Goal: Information Seeking & Learning: Learn about a topic

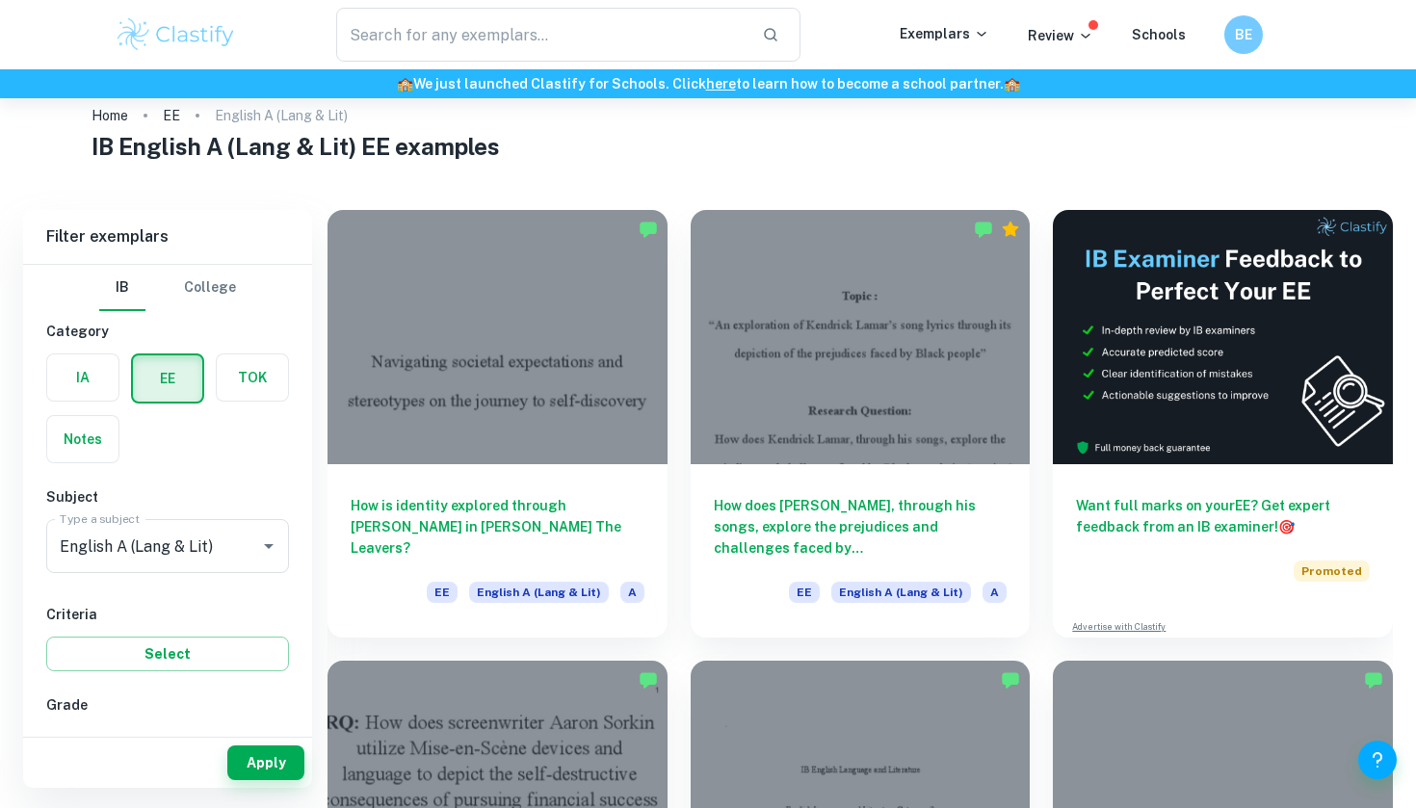
scroll to position [42, 0]
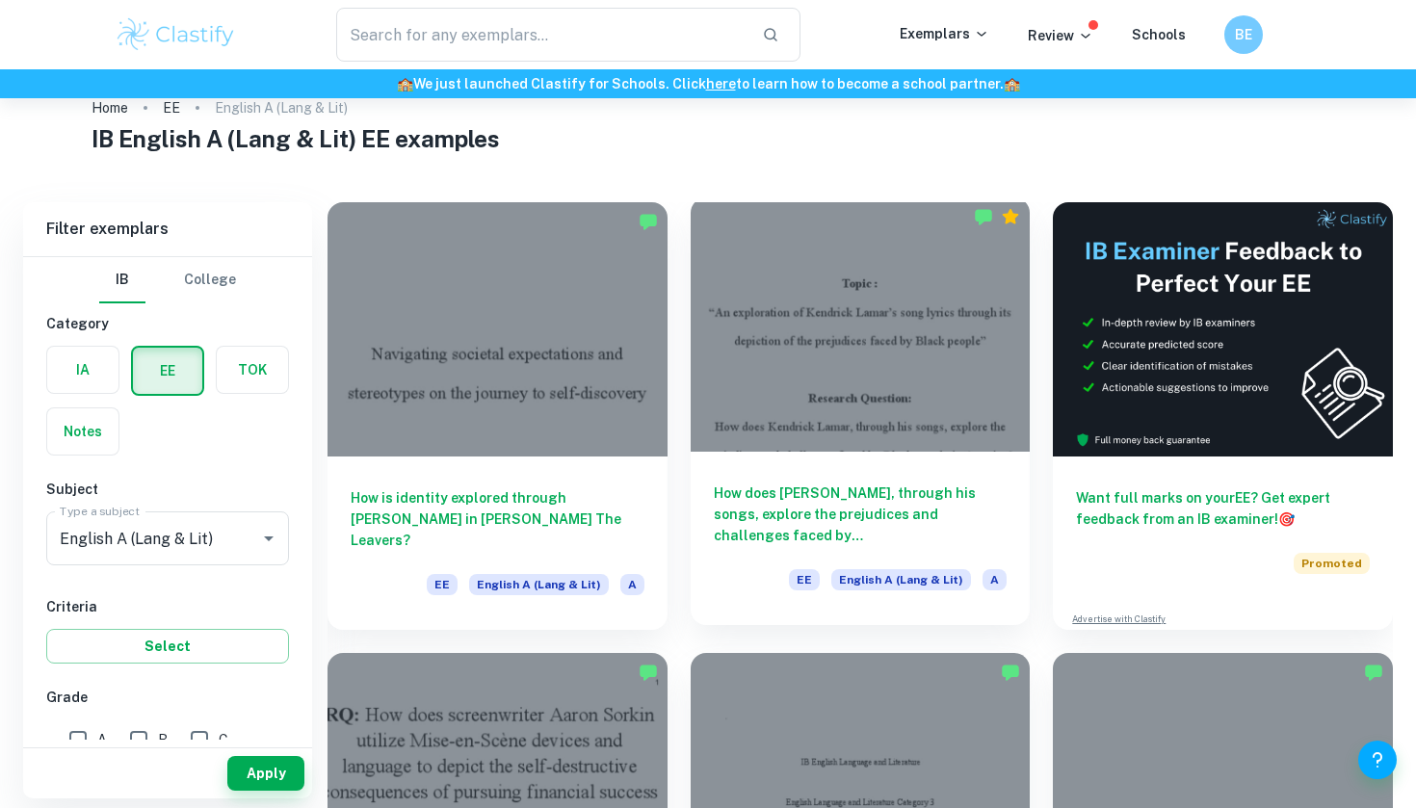
click at [806, 494] on h6 "How does [PERSON_NAME], through his songs, explore the prejudices and challenge…" at bounding box center [861, 514] width 294 height 64
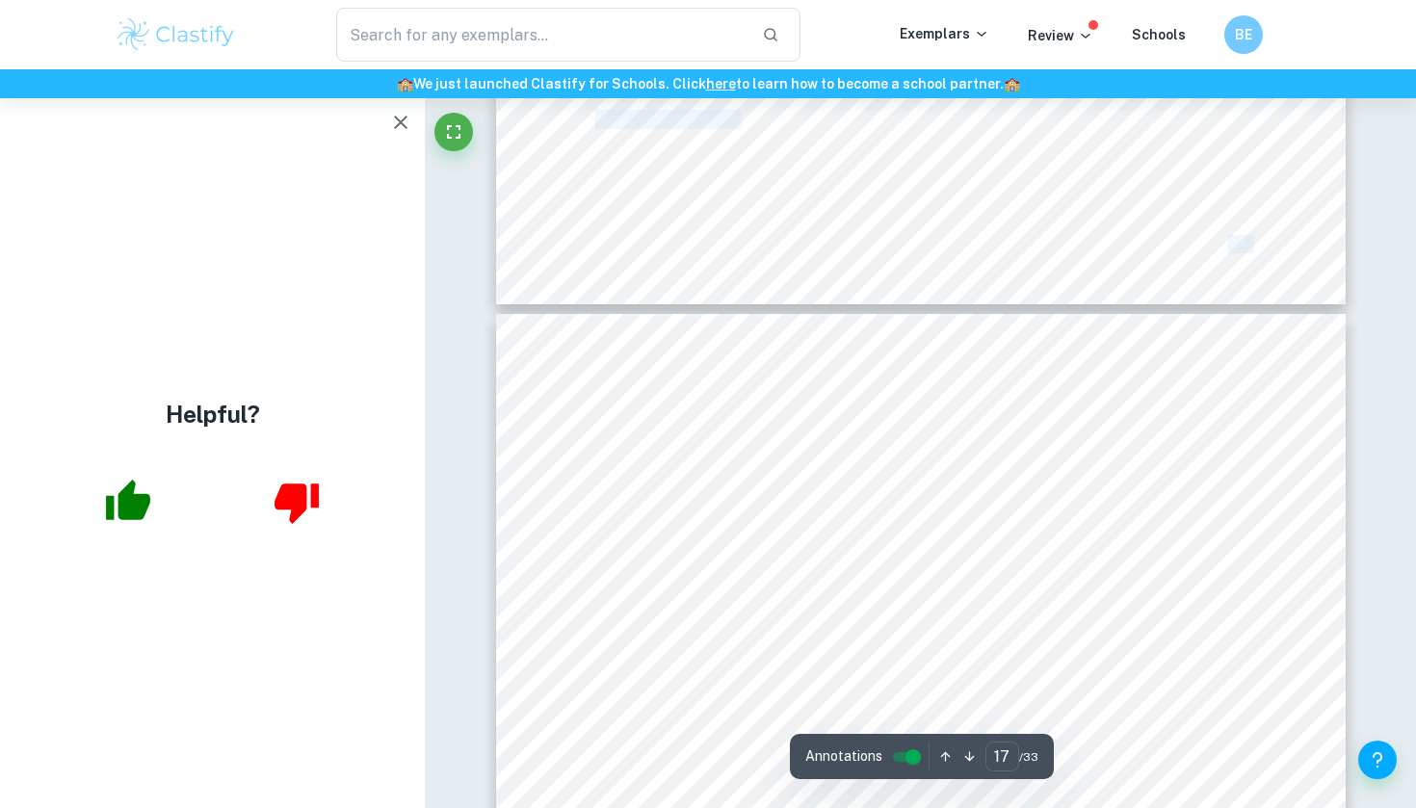
scroll to position [17749, 0]
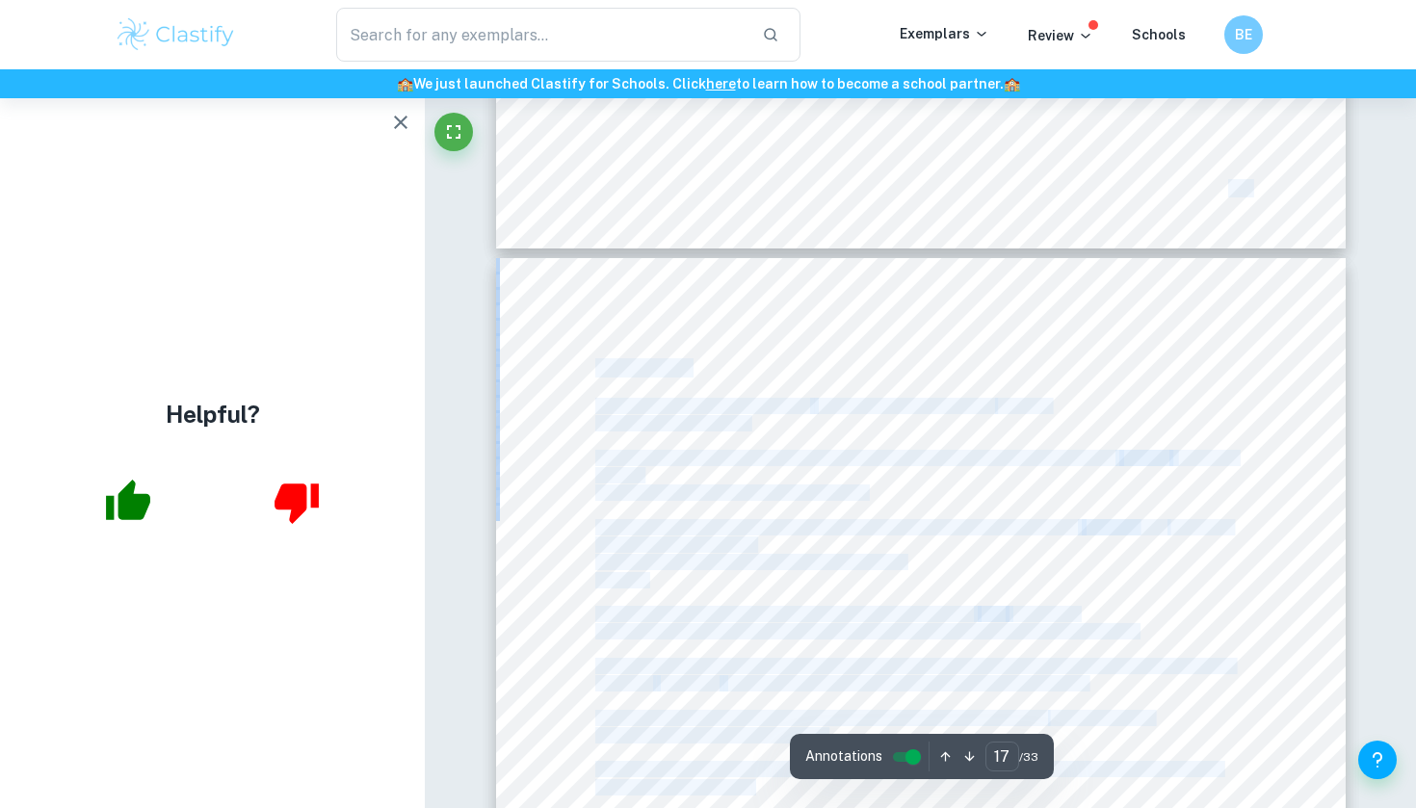
drag, startPoint x: 896, startPoint y: 259, endPoint x: 720, endPoint y: 807, distance: 575.3
click at [720, 807] on div "Ask Clai Annotations 17 ​ / 33 Topic : <An exploration of [PERSON_NAME] Lamar9s…" at bounding box center [920, 738] width 849 height 36744
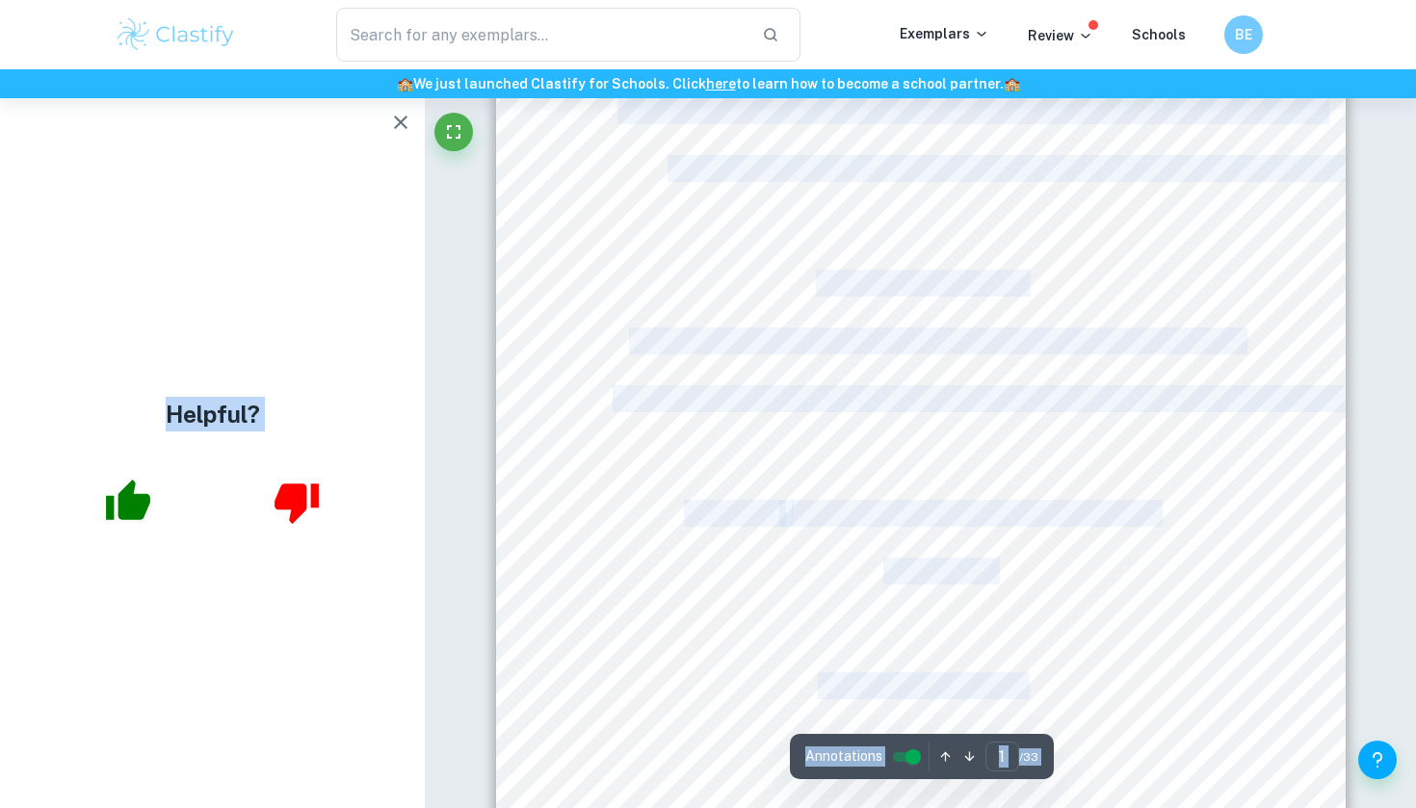
scroll to position [0, 0]
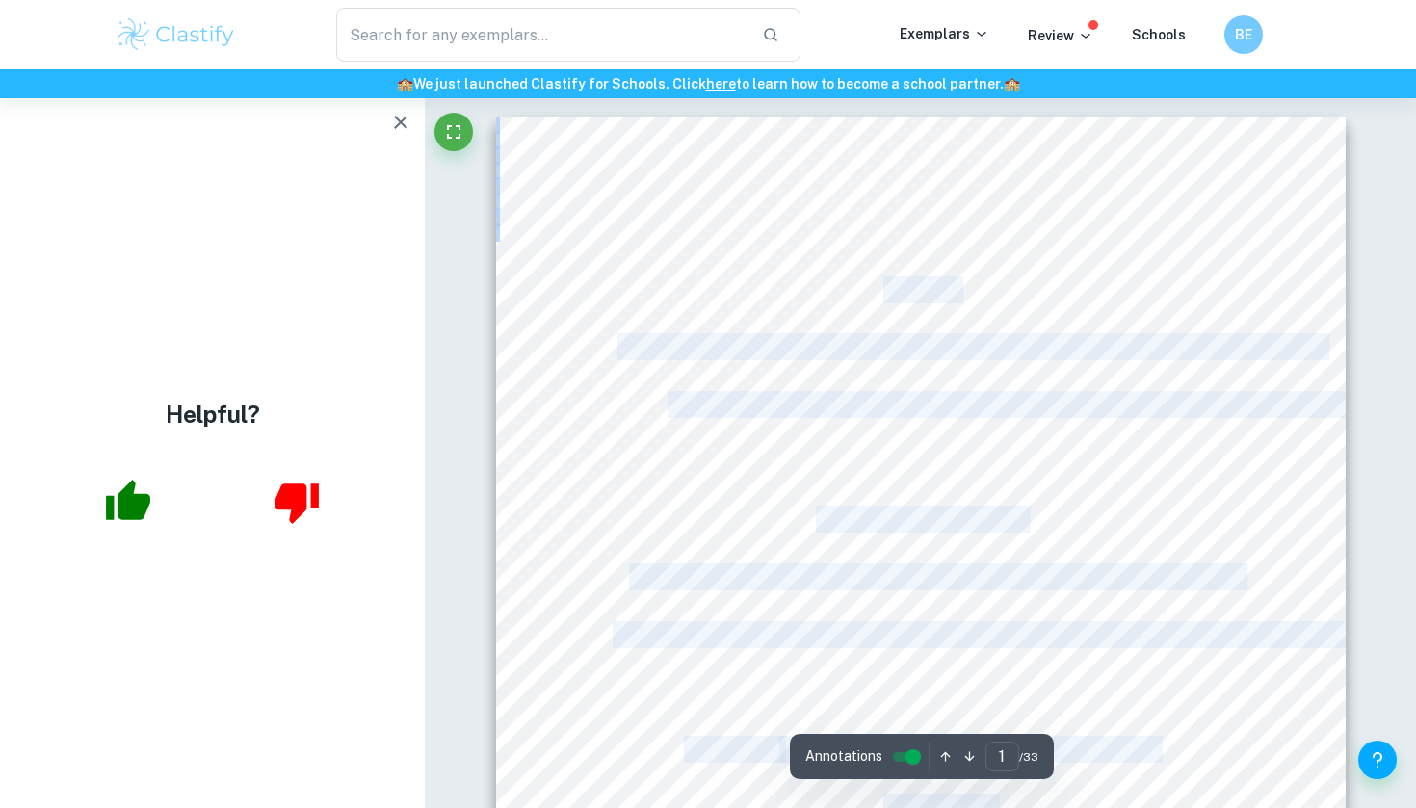
drag, startPoint x: 804, startPoint y: 435, endPoint x: 853, endPoint y: 187, distance: 253.3
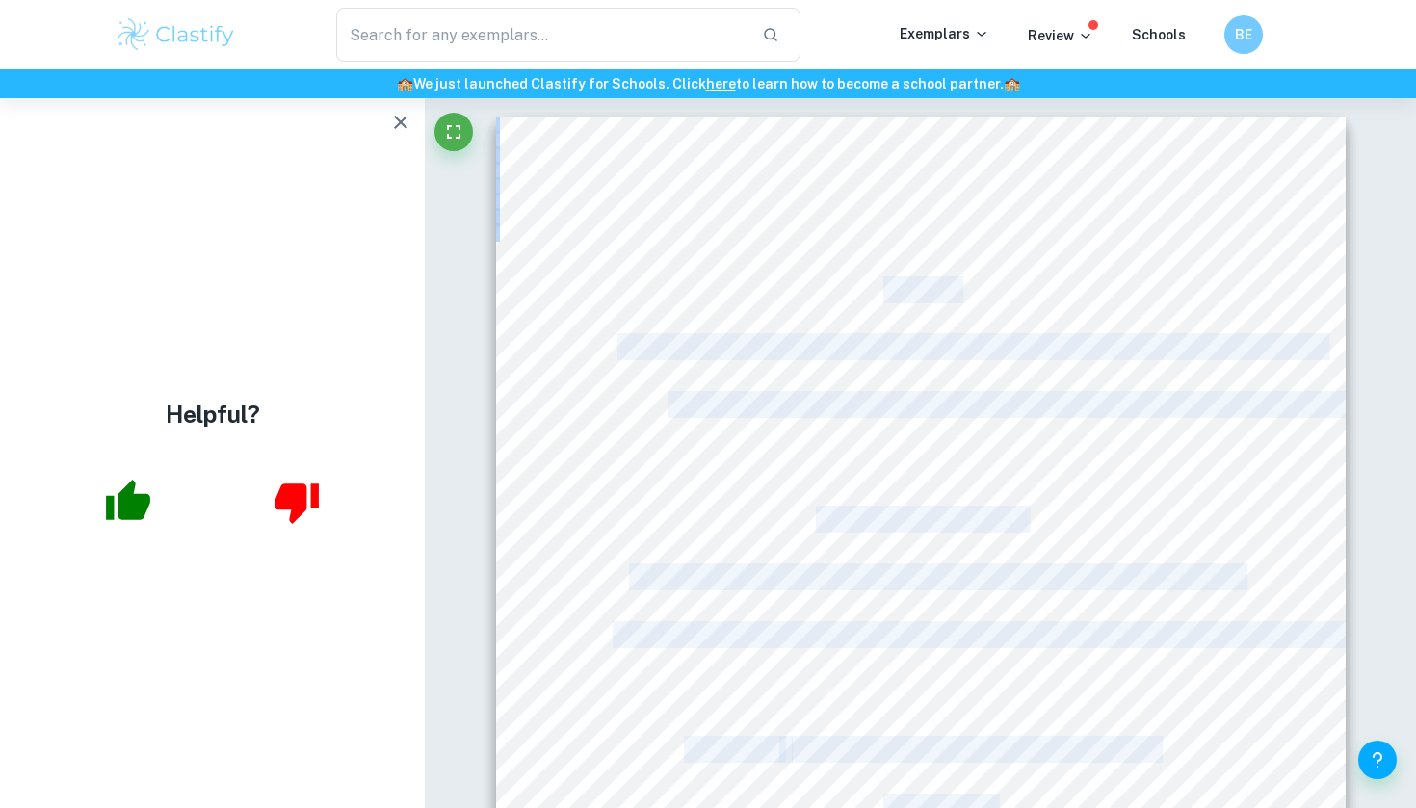
copy div "Topic : <An exploration of [PERSON_NAME] Lamar9s song lyrics through its depict…"
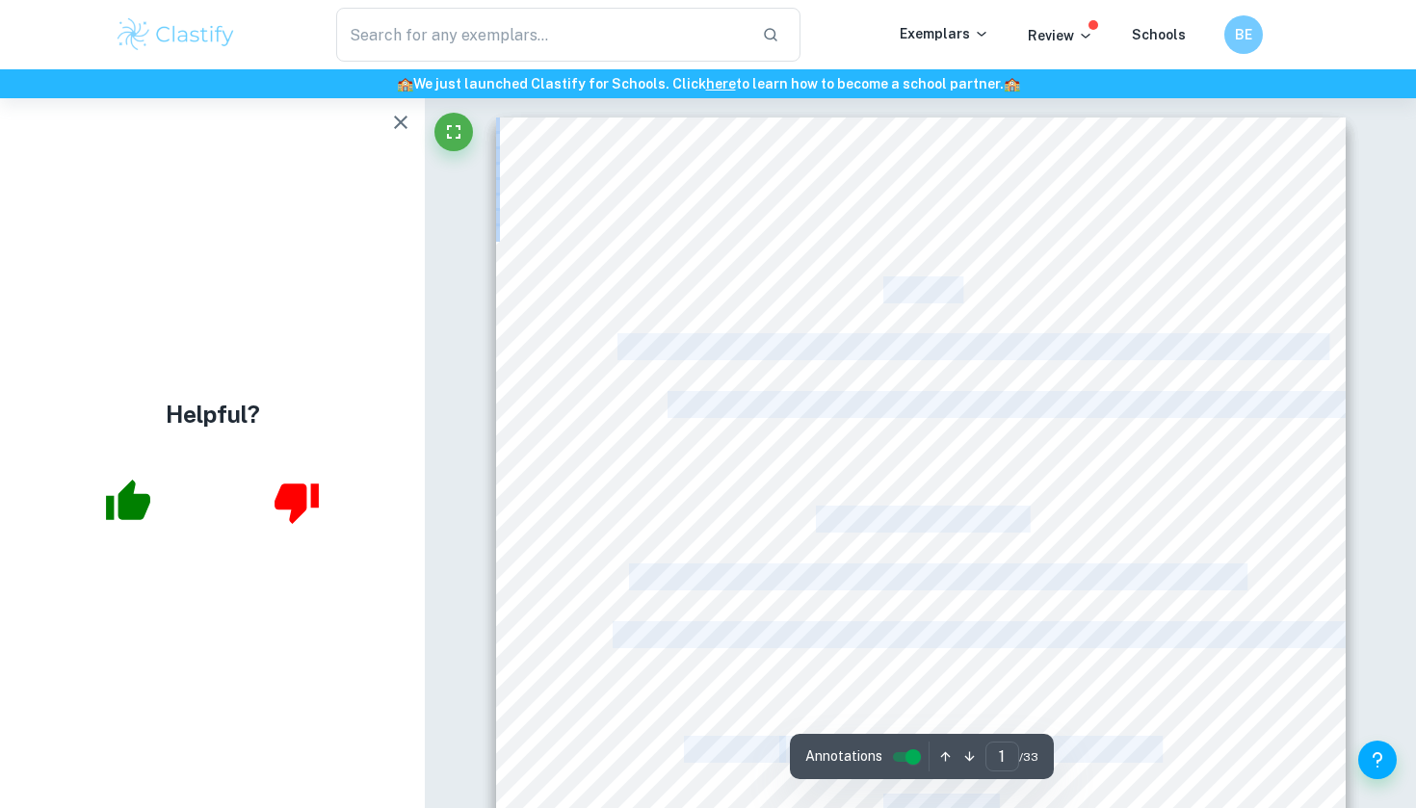
click at [1288, 234] on div at bounding box center [920, 666] width 849 height 1099
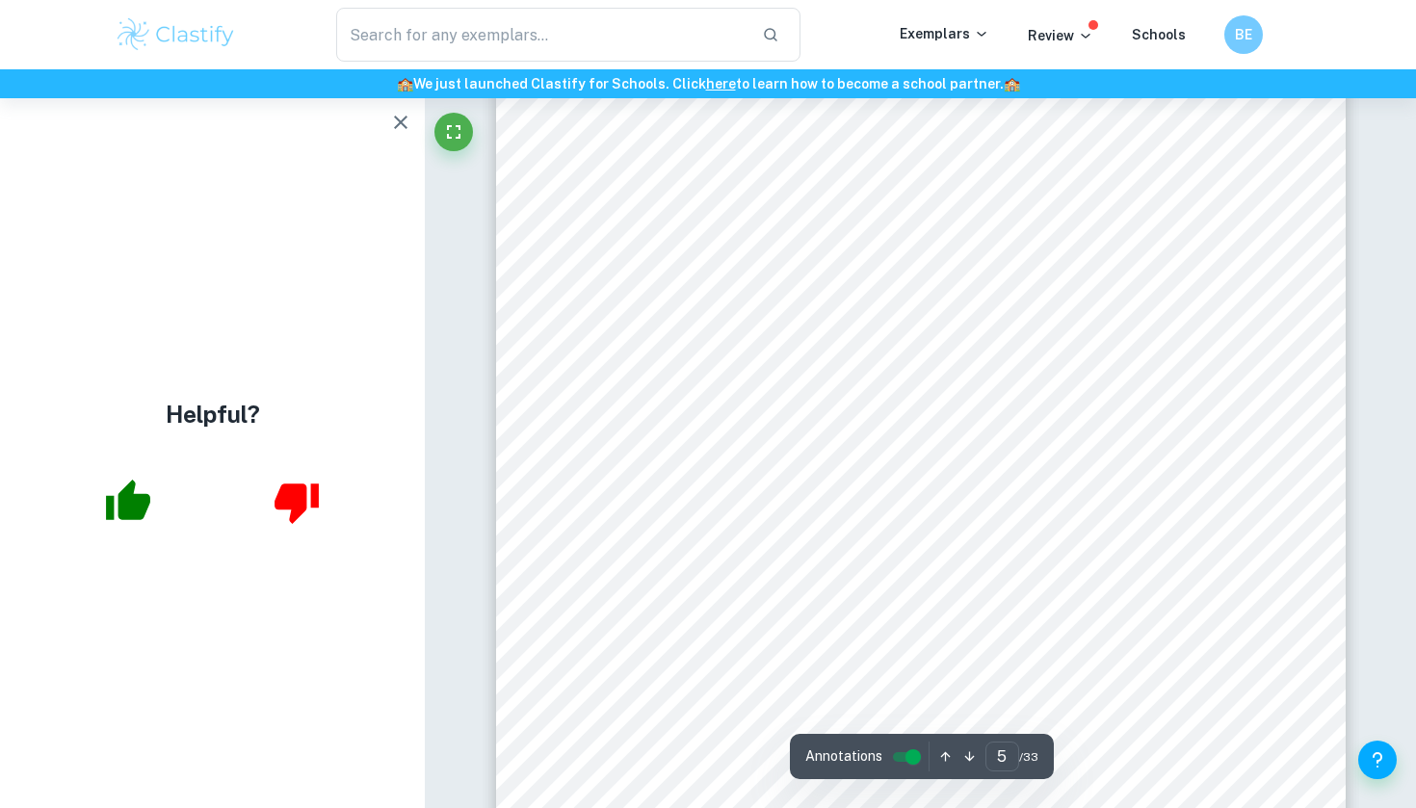
scroll to position [4844, 0]
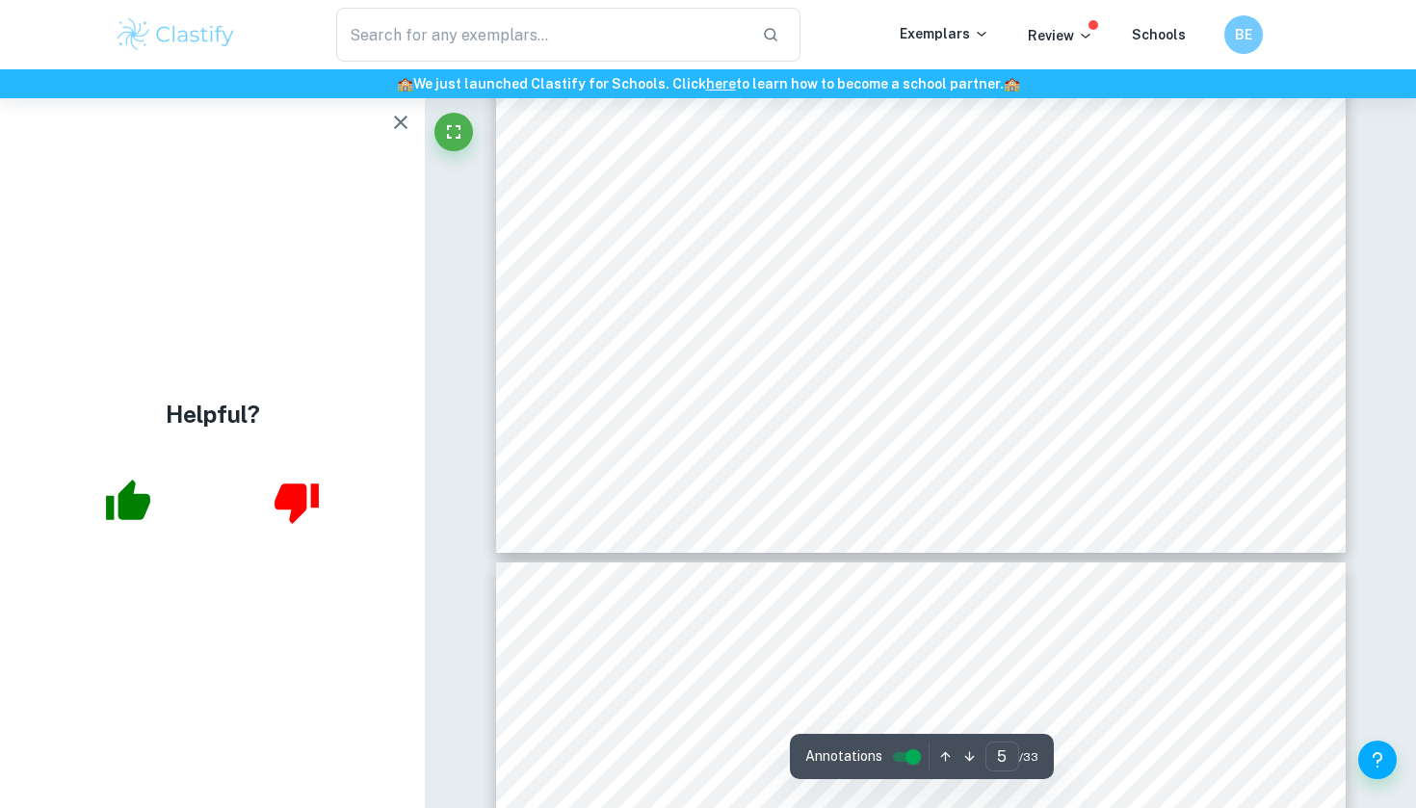
type input "6"
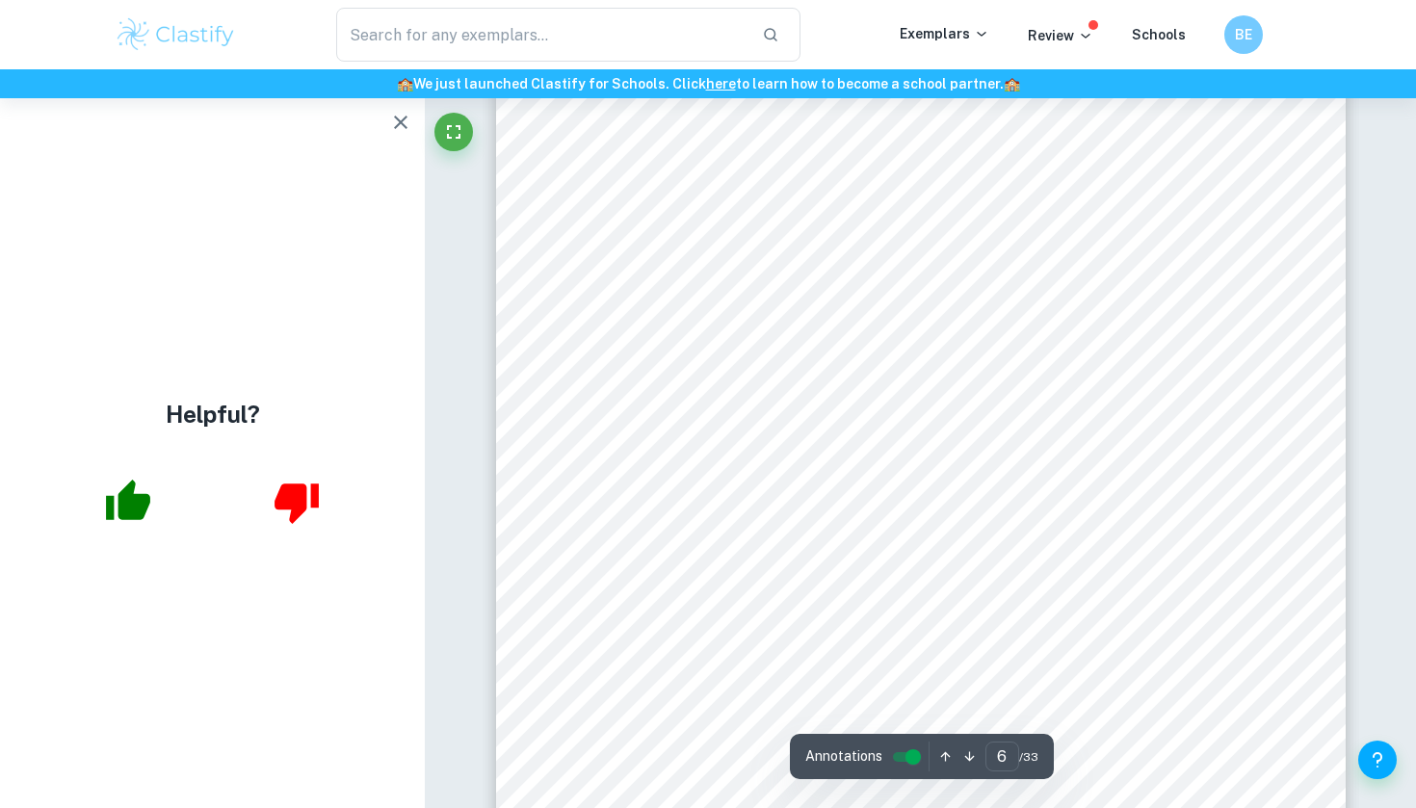
scroll to position [5792, 0]
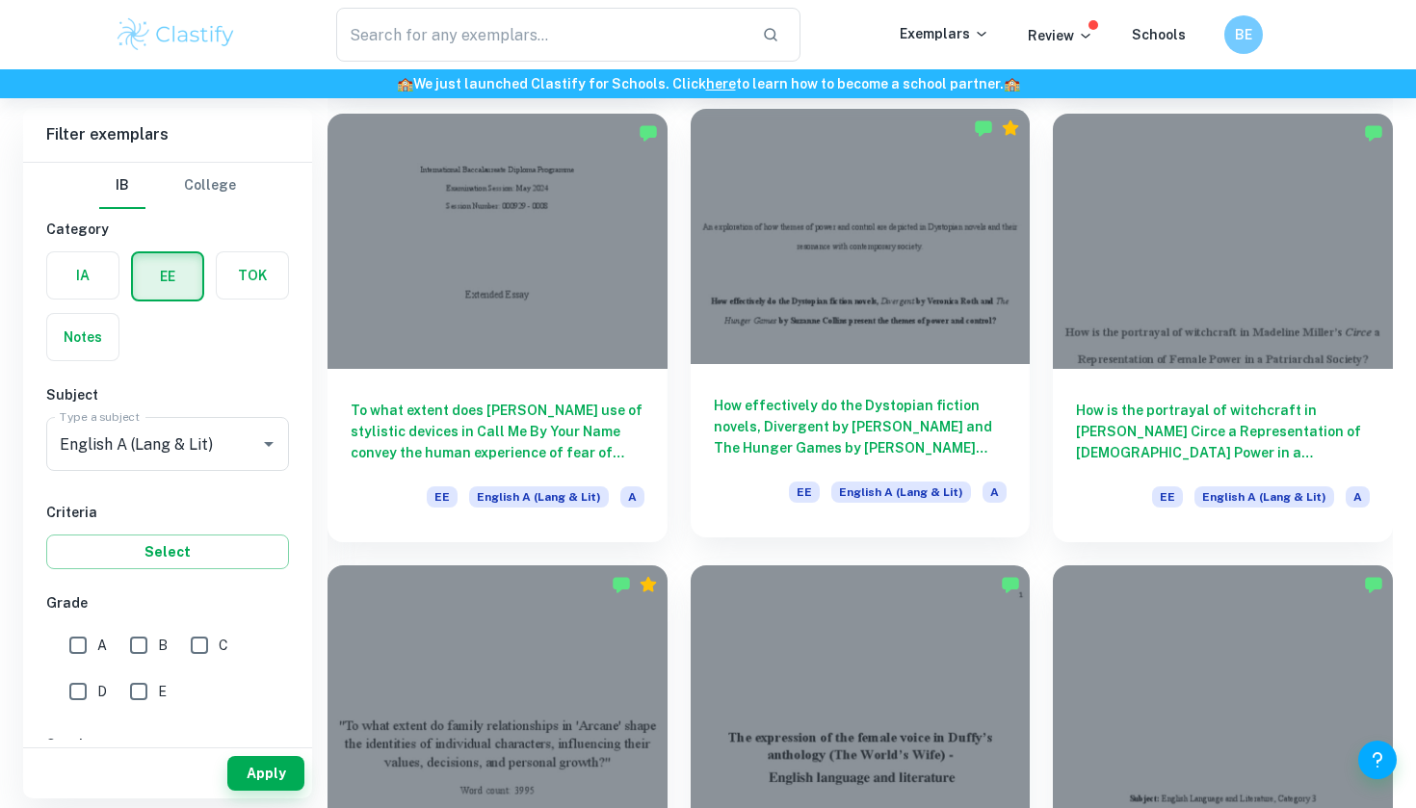
scroll to position [1509, 0]
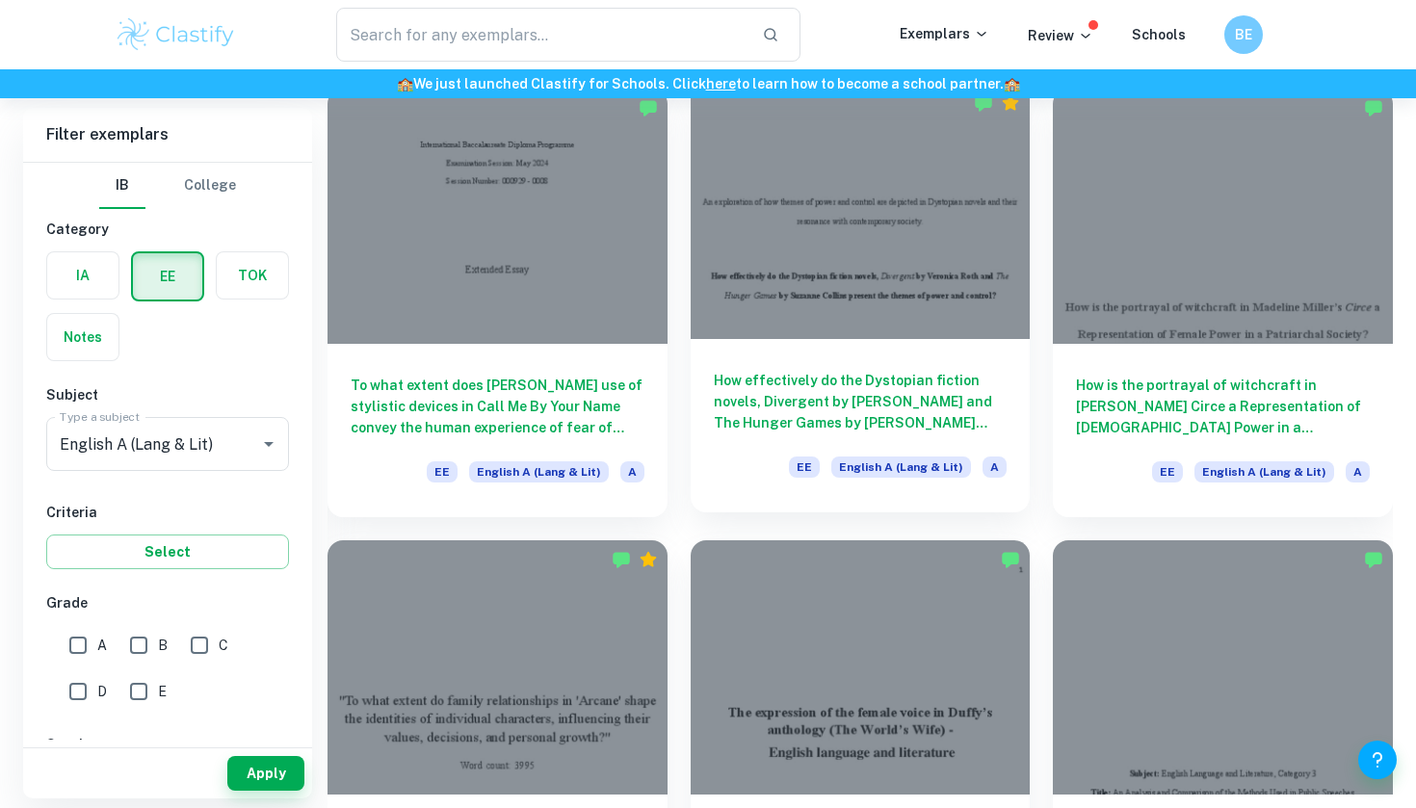
click at [773, 390] on h6 "How effectively do the Dystopian fiction novels, Divergent by [PERSON_NAME] and…" at bounding box center [861, 402] width 294 height 64
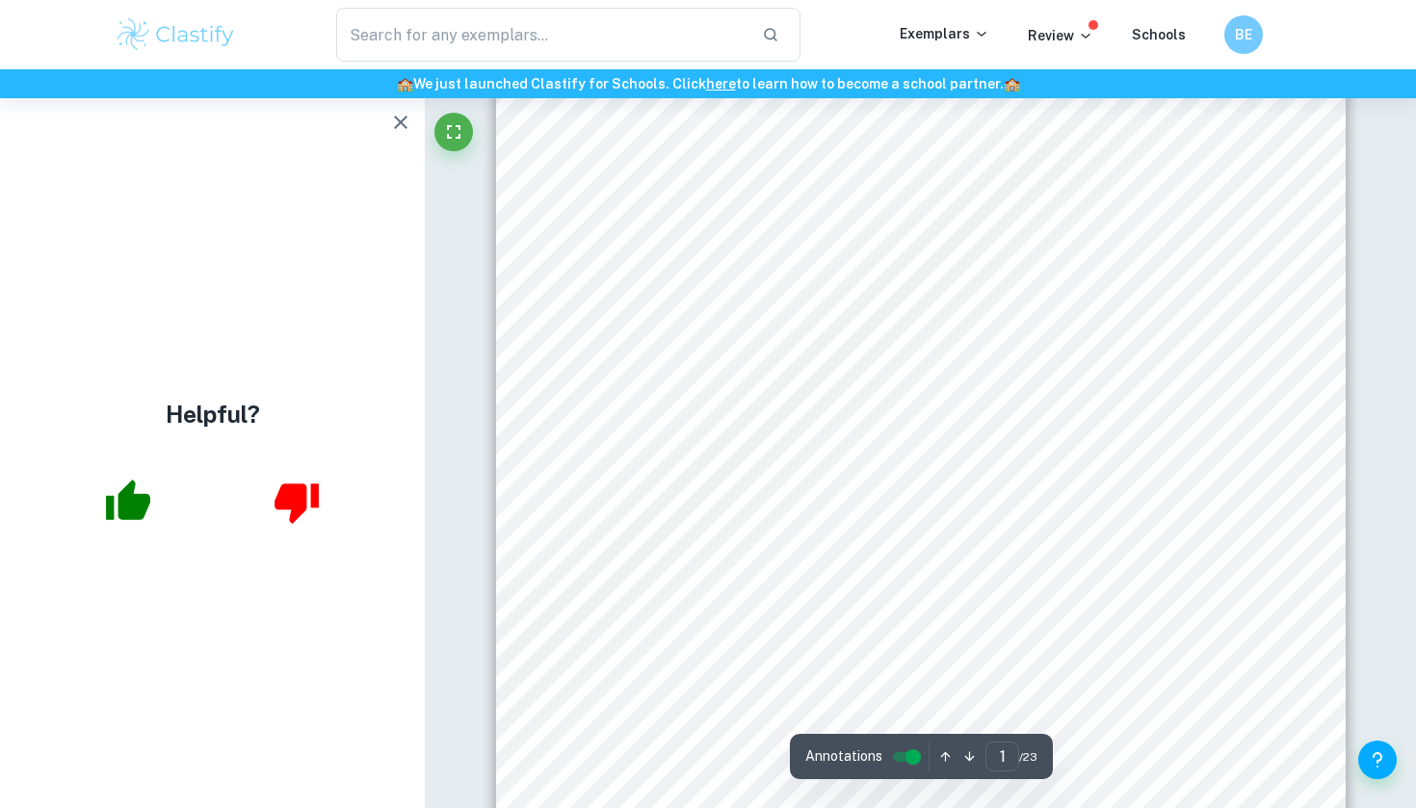
scroll to position [66, 0]
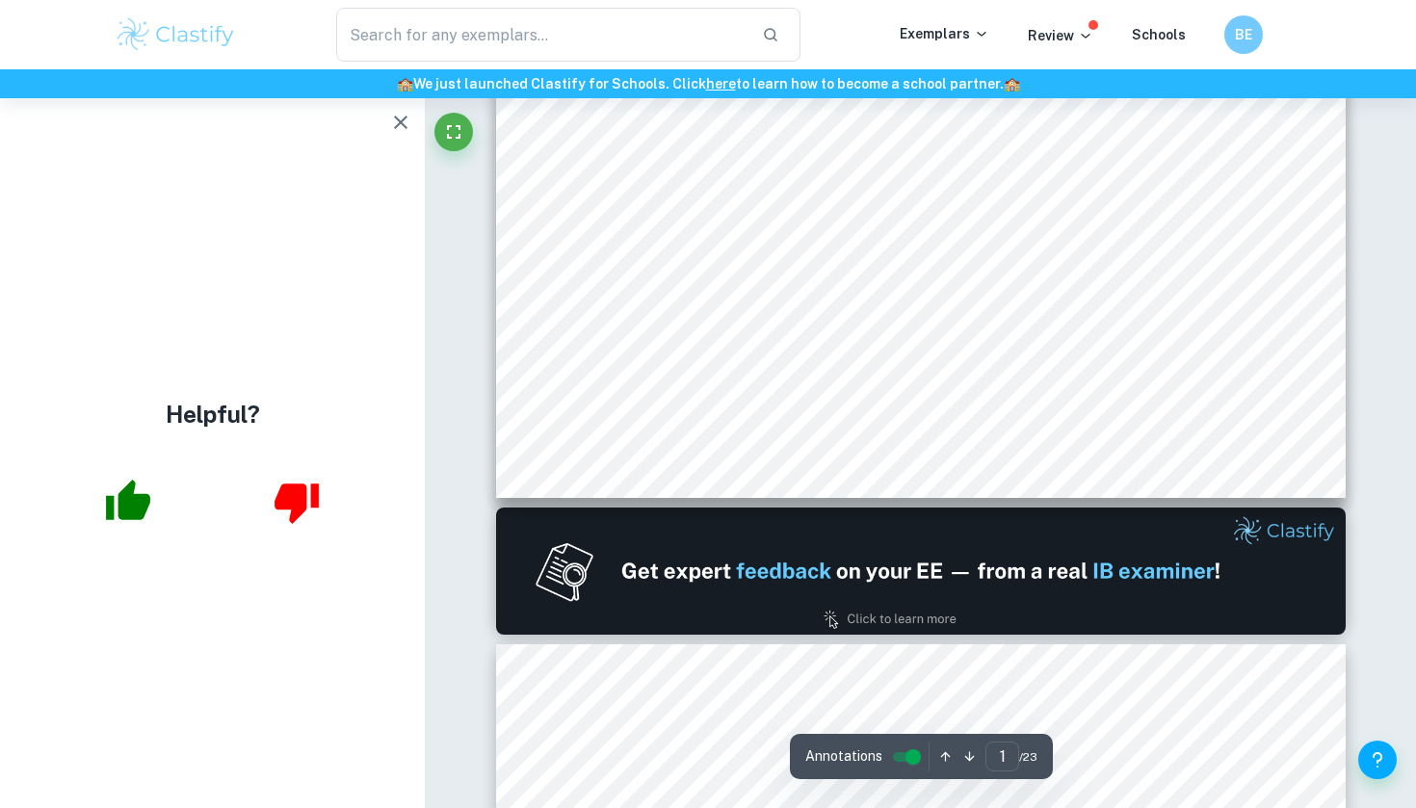
drag, startPoint x: 611, startPoint y: 282, endPoint x: 783, endPoint y: 342, distance: 182.4
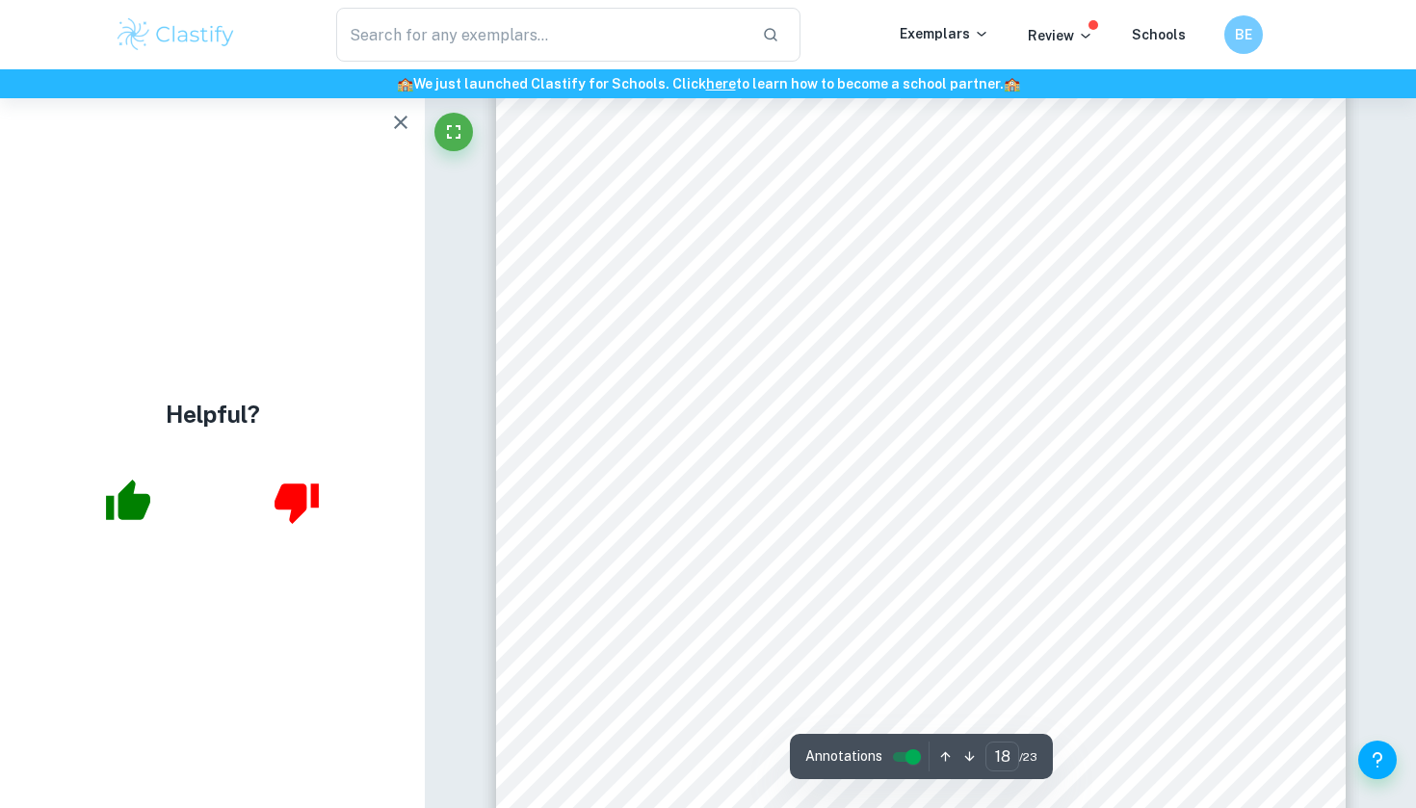
scroll to position [19221, 1]
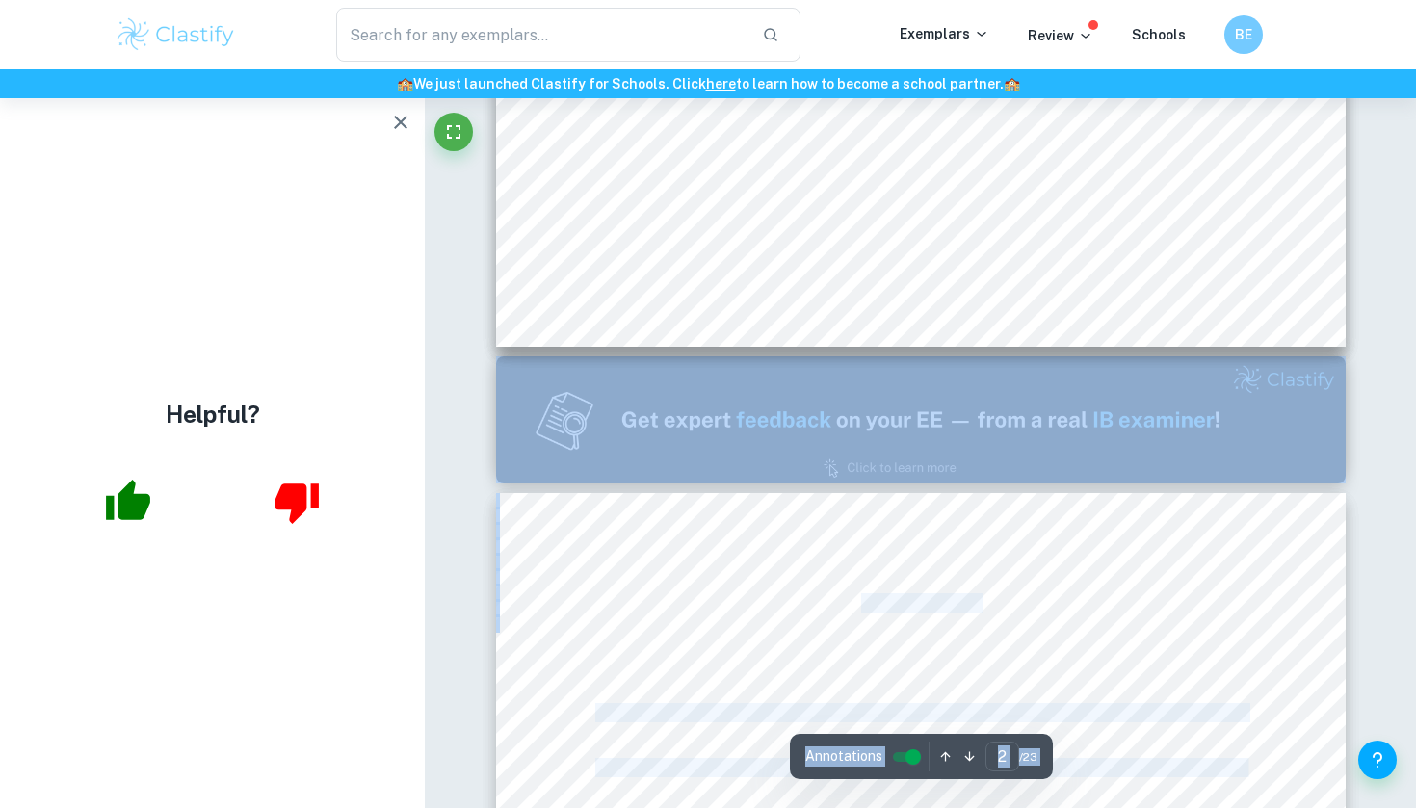
type input "1"
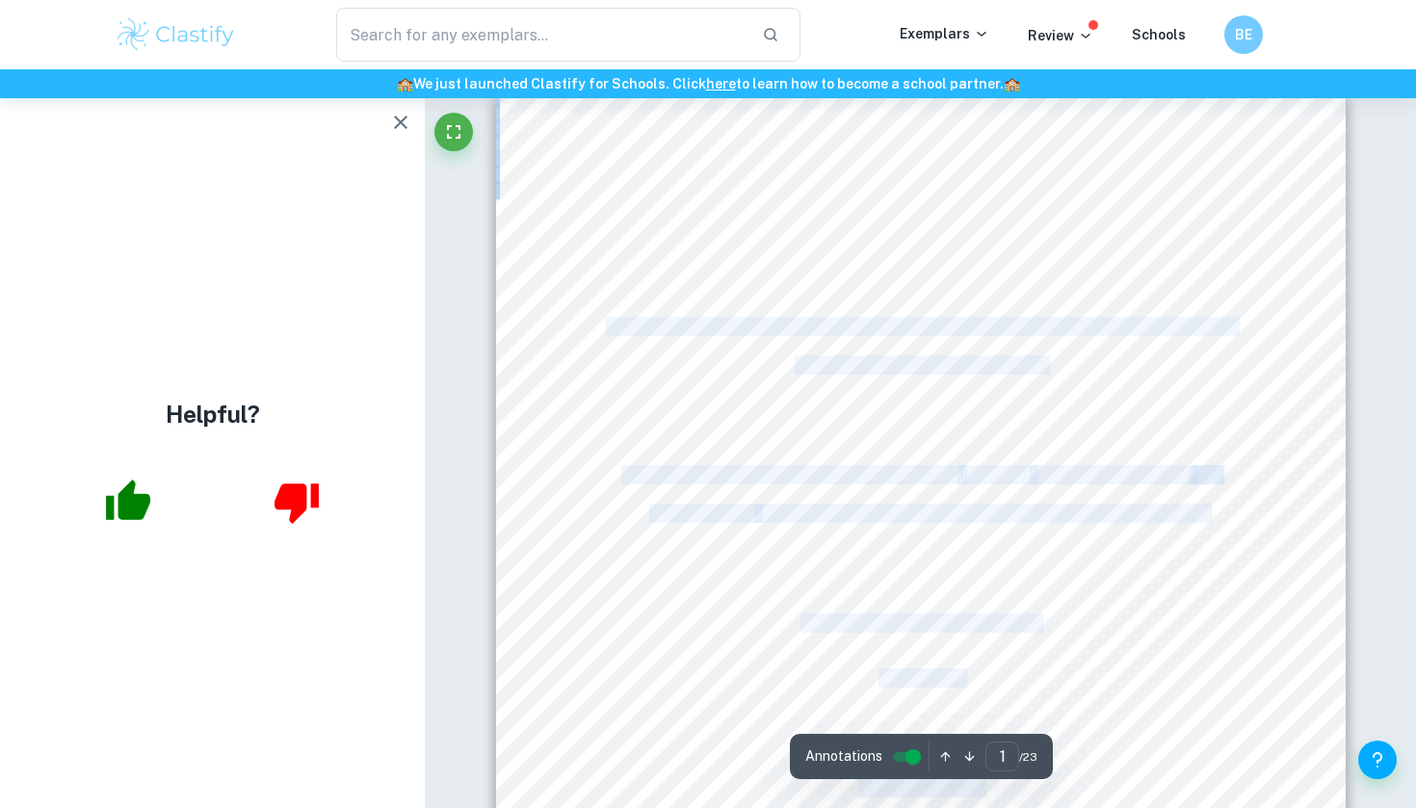
scroll to position [0, 0]
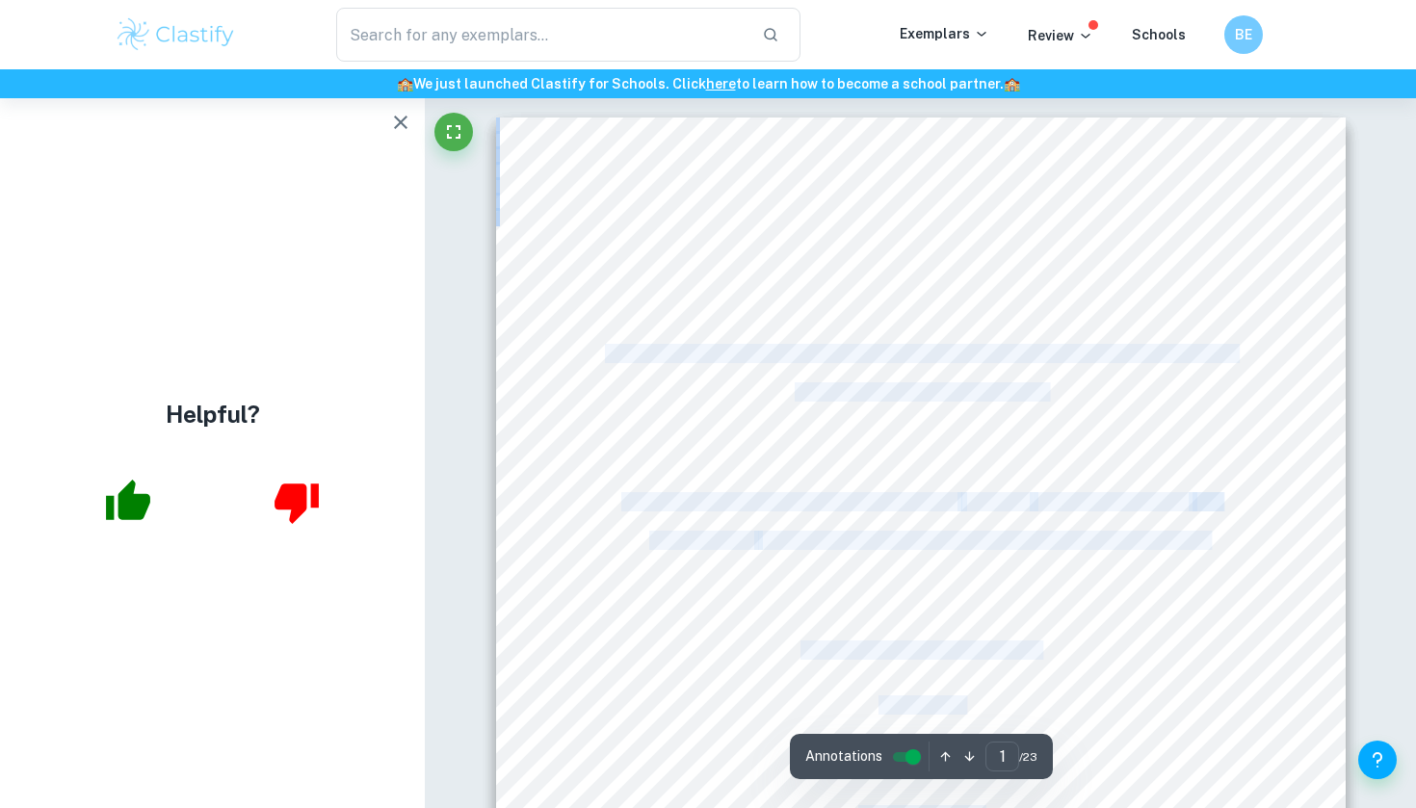
drag, startPoint x: 769, startPoint y: 565, endPoint x: 689, endPoint y: 267, distance: 309.3
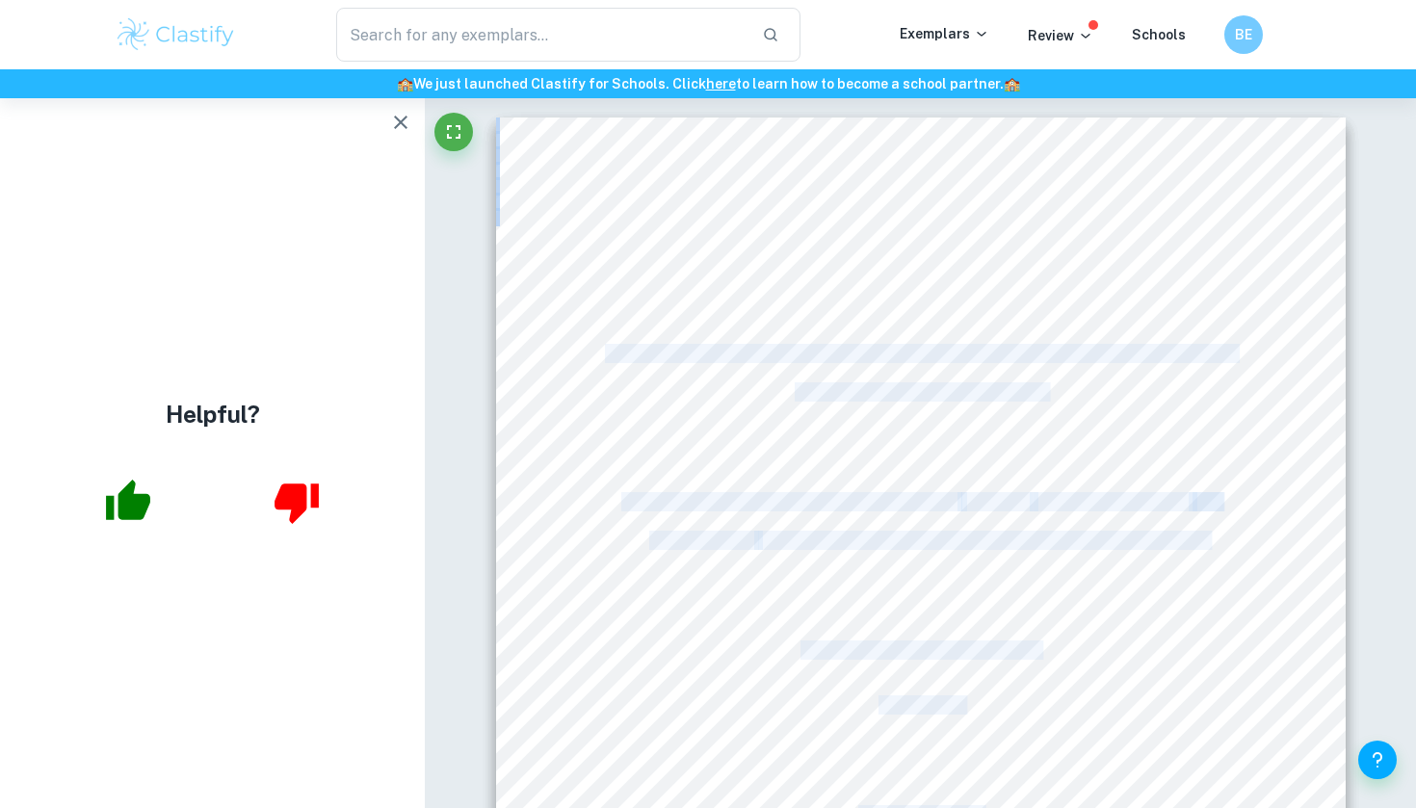
copy div "An exploration of how themes of power and control are depicted in Dystopian nov…"
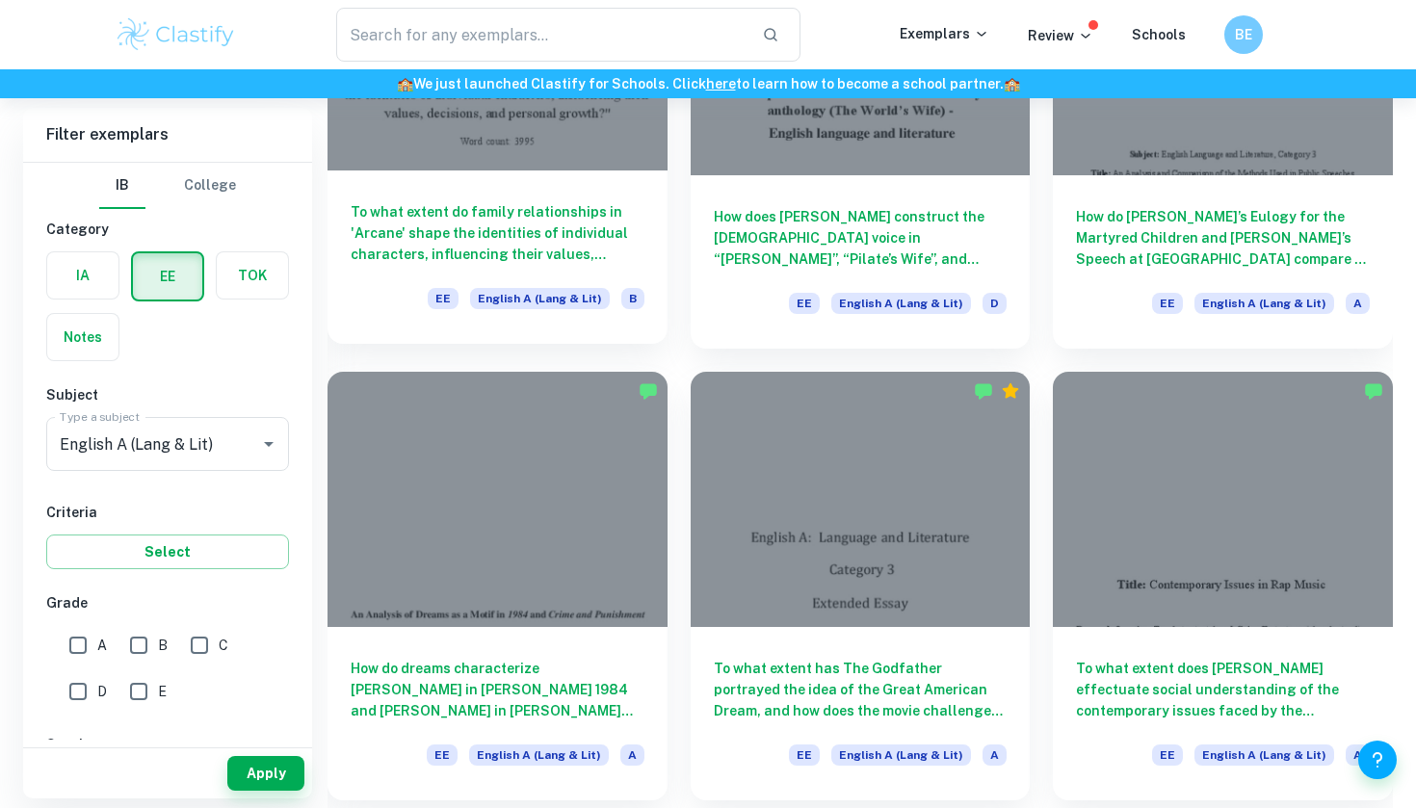
scroll to position [2130, 0]
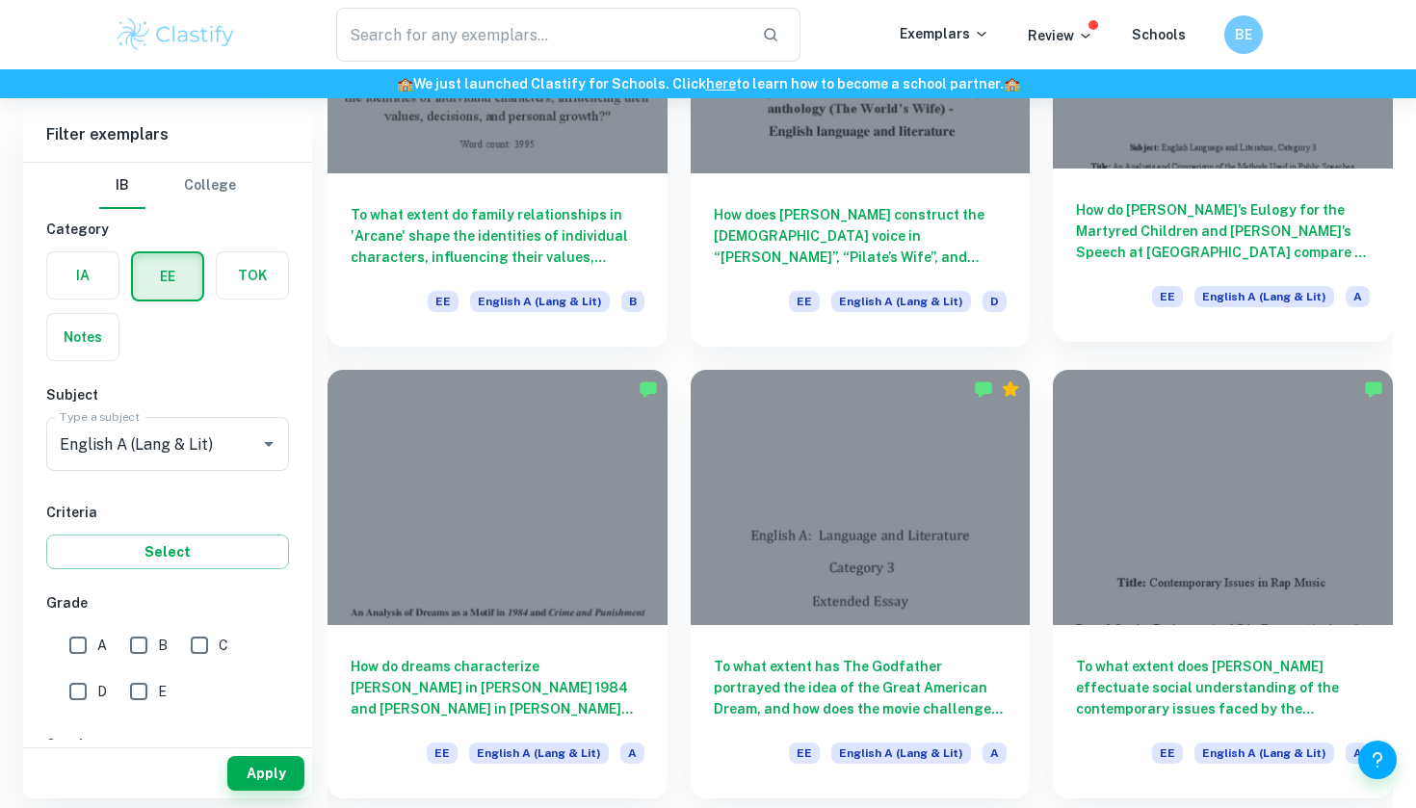
click at [1167, 188] on div "How do [PERSON_NAME]’s Eulogy for the Martyred Children and [PERSON_NAME]’s Spe…" at bounding box center [1223, 255] width 340 height 173
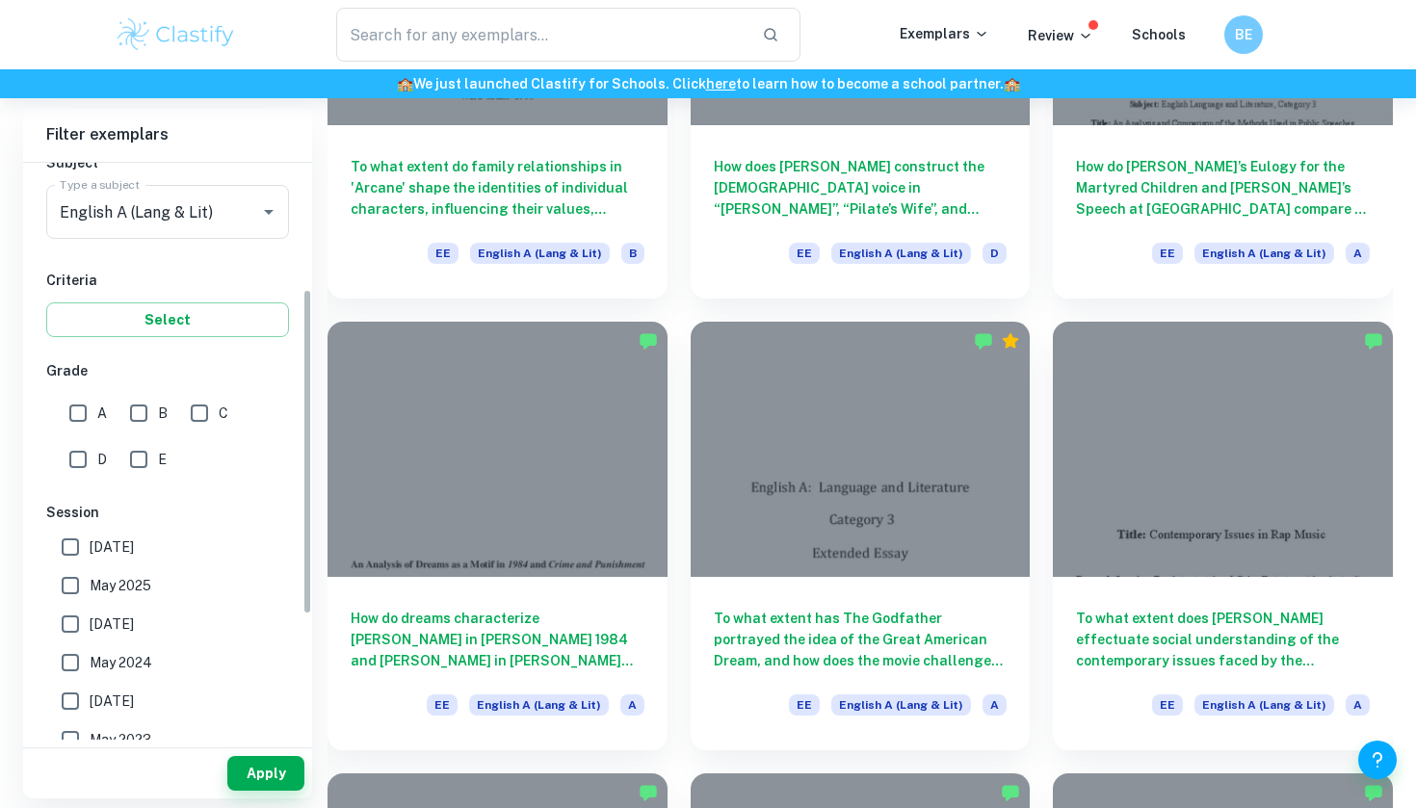
scroll to position [233, 0]
click at [73, 577] on input "May 2025" at bounding box center [70, 584] width 39 height 39
checkbox input "true"
click at [73, 546] on input "[DATE]" at bounding box center [70, 546] width 39 height 39
checkbox input "true"
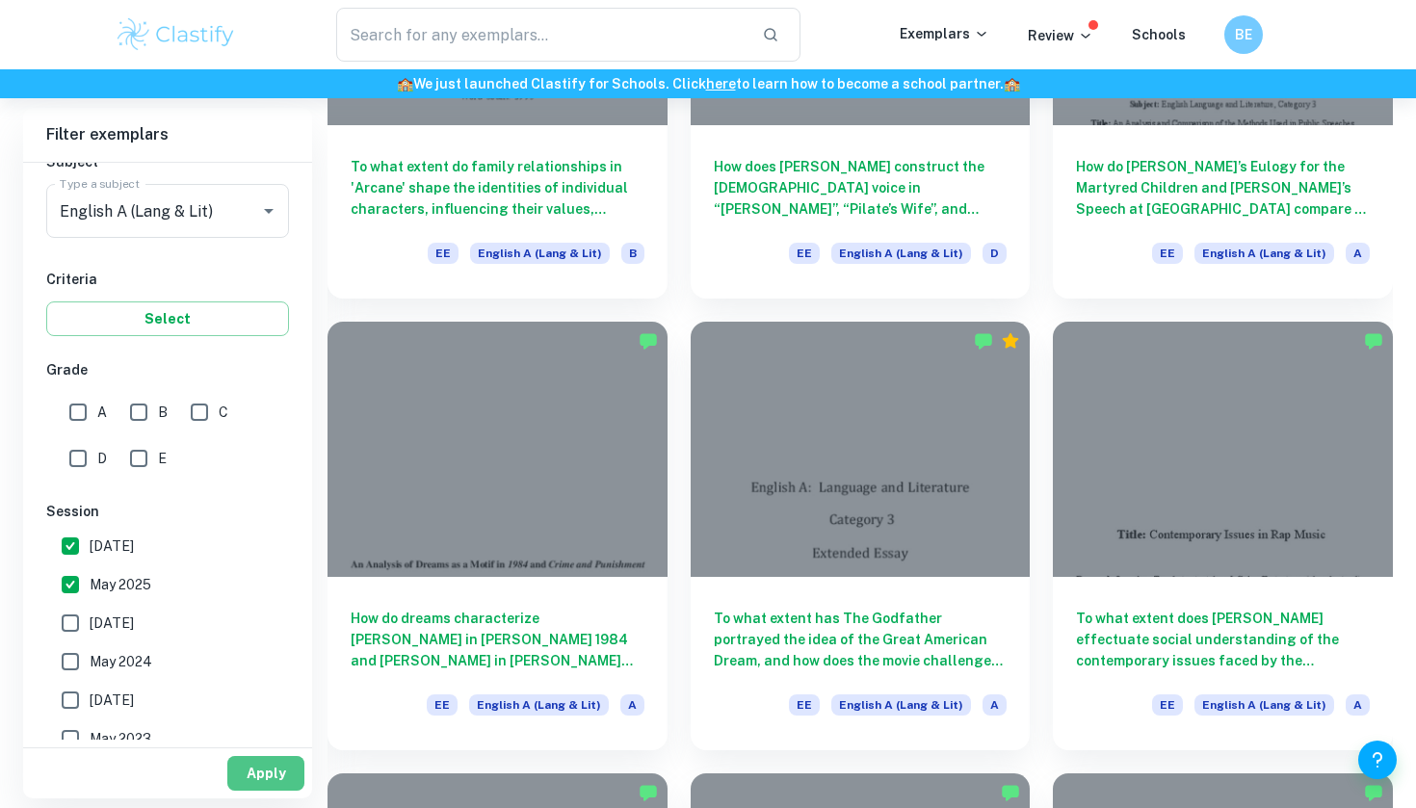
click at [249, 768] on button "Apply" at bounding box center [265, 773] width 77 height 35
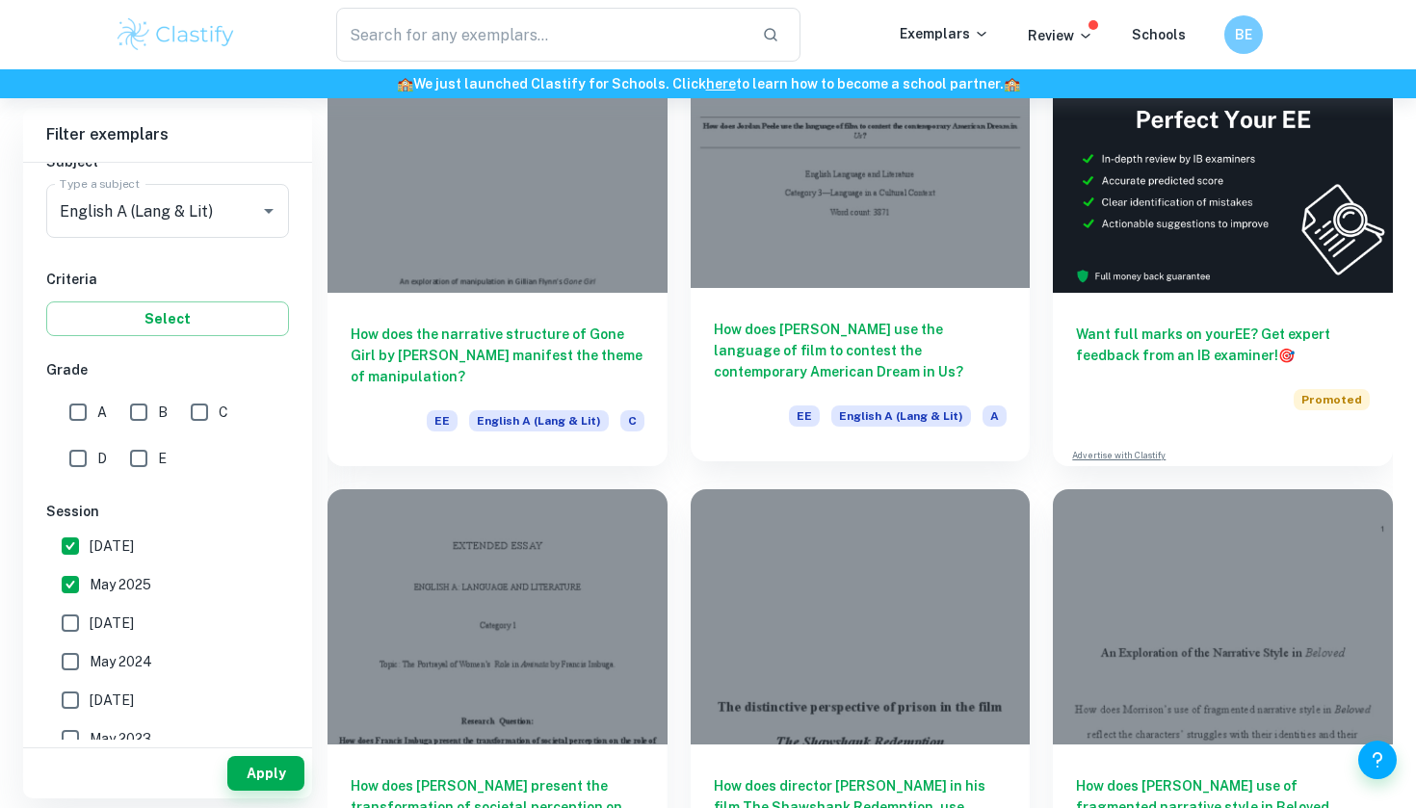
scroll to position [368, 0]
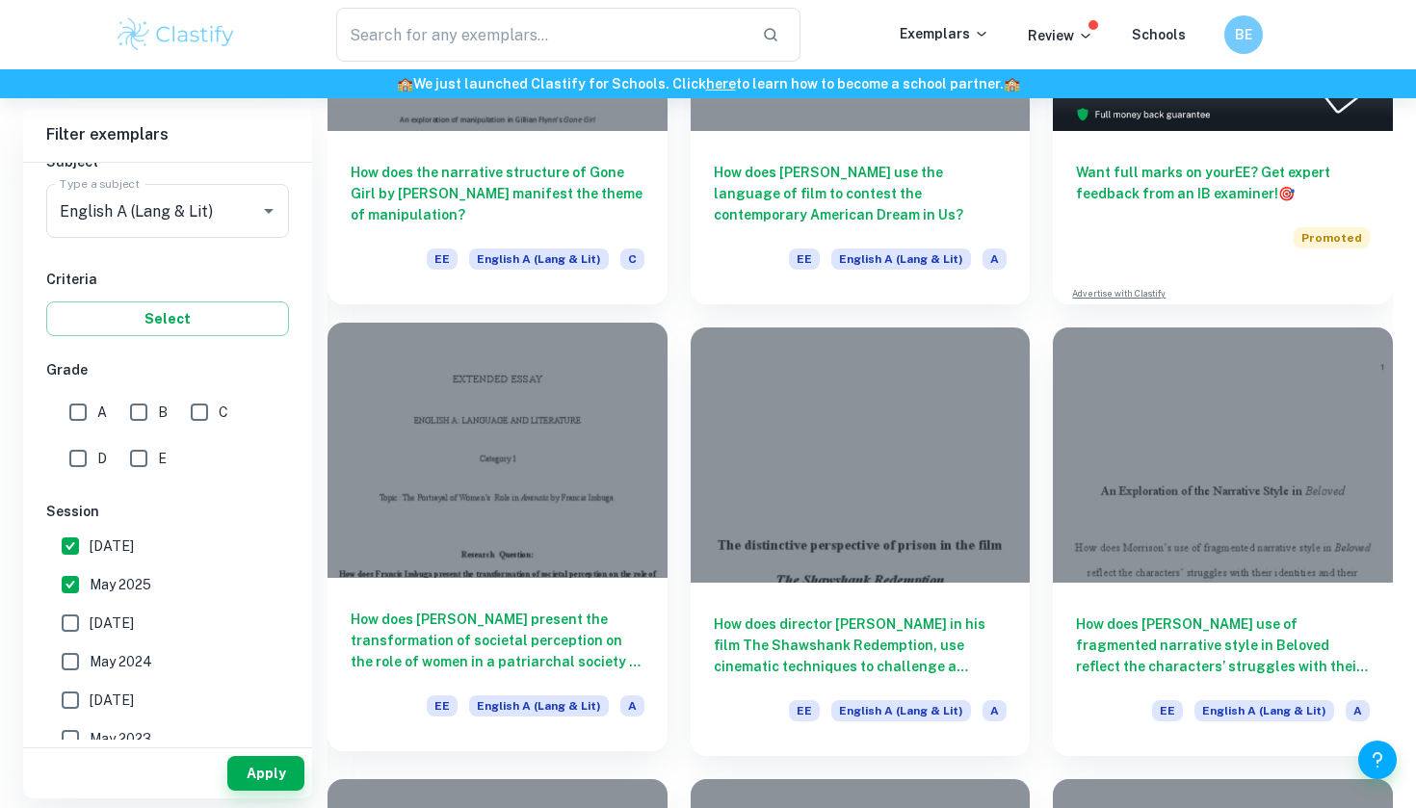
click at [549, 606] on div "How does [PERSON_NAME] present the transformation of societal perception on the…" at bounding box center [497, 664] width 340 height 173
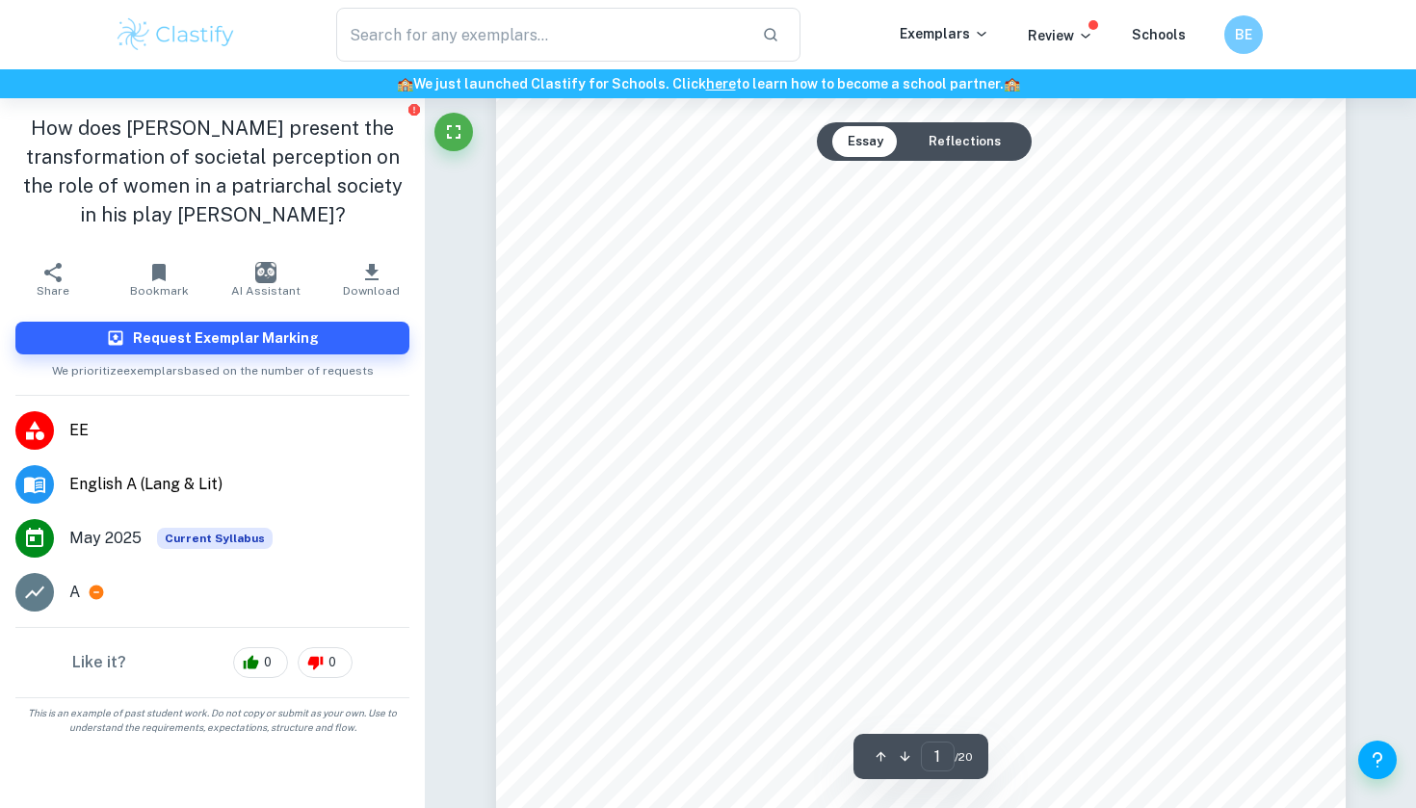
scroll to position [273, 0]
drag, startPoint x: 817, startPoint y: 244, endPoint x: 917, endPoint y: 565, distance: 336.9
click at [917, 565] on div "EXTENDED ESSAY ENGLISH A: LANGUAGE AND LITERATURE Category 1 Topic: The Portray…" at bounding box center [920, 393] width 849 height 1099
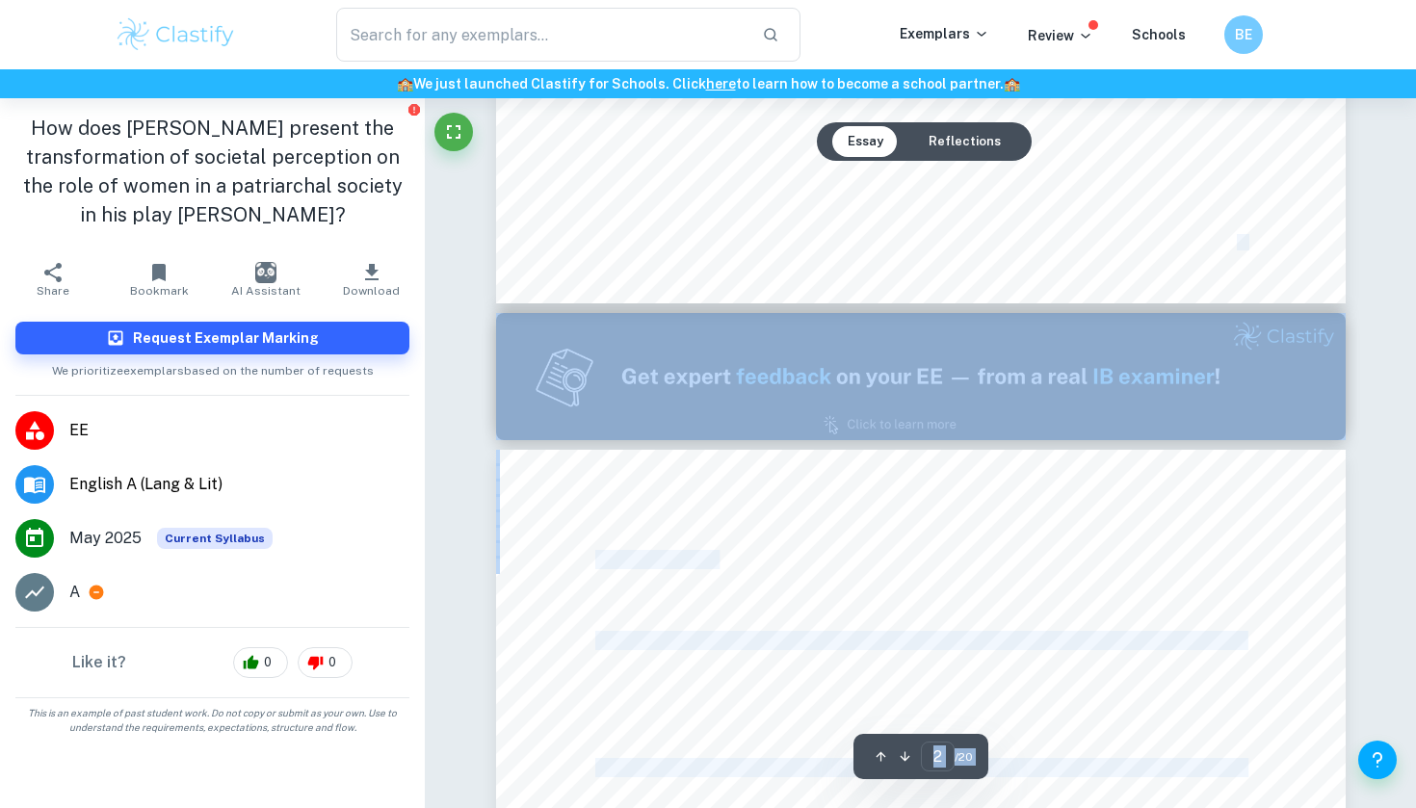
type input "1"
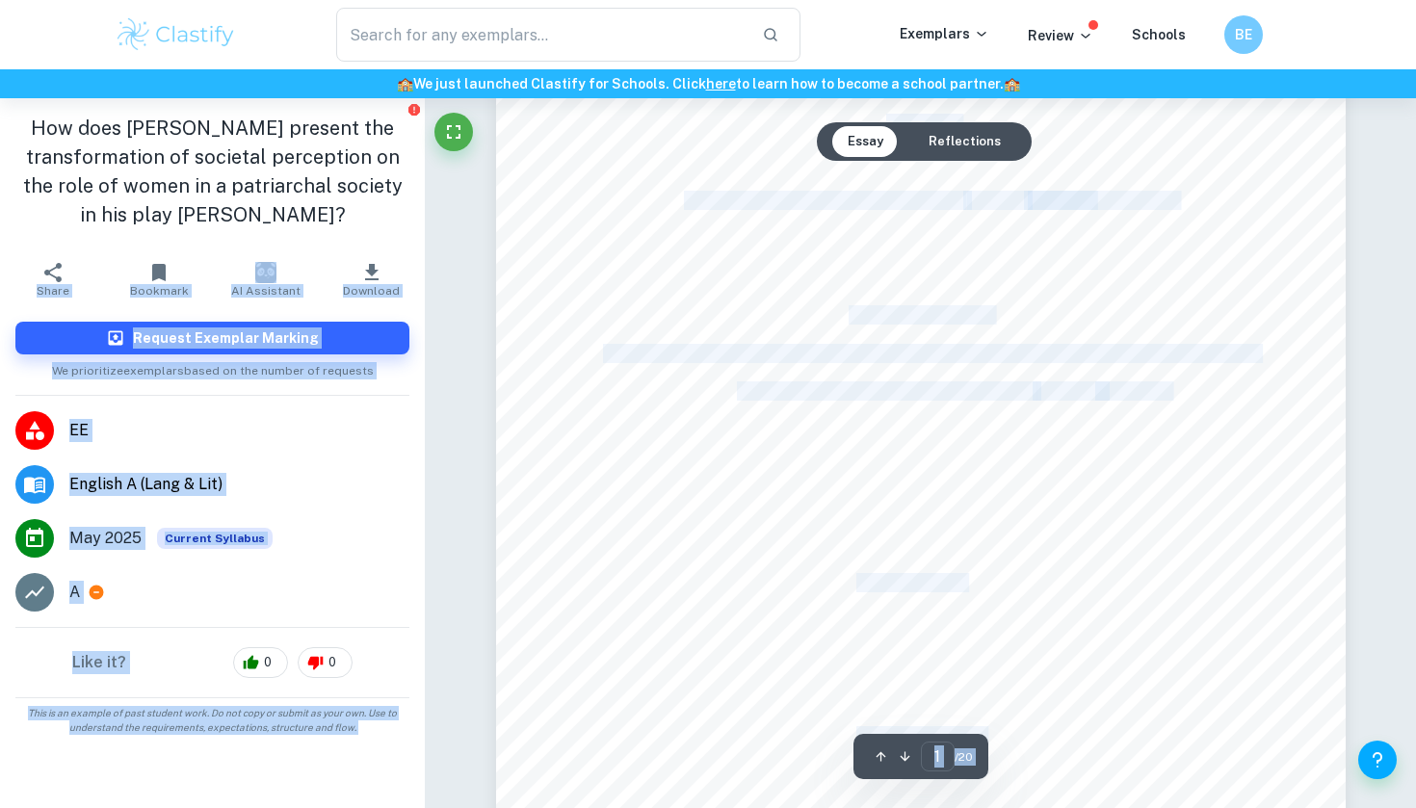
scroll to position [0, 0]
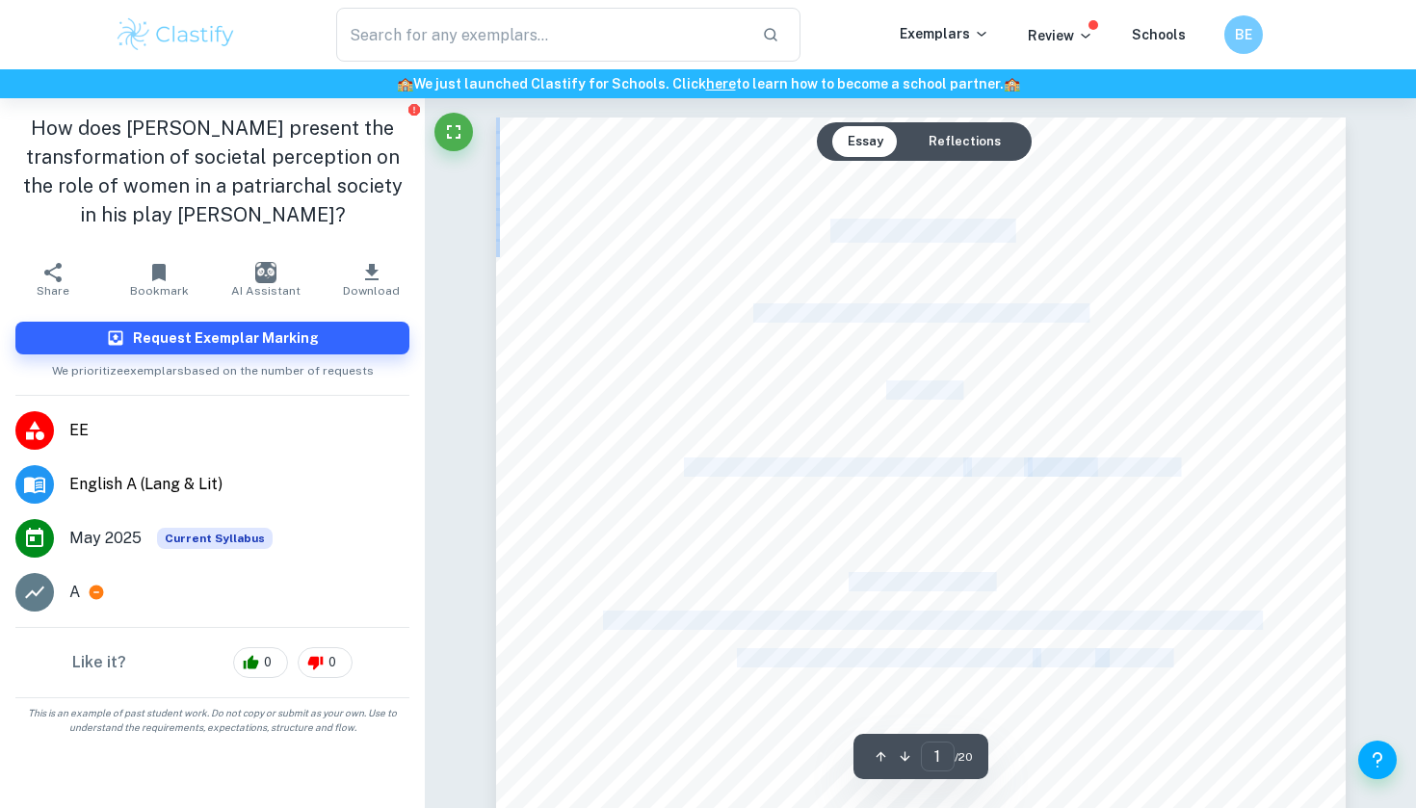
drag, startPoint x: 932, startPoint y: 434, endPoint x: 819, endPoint y: 221, distance: 241.3
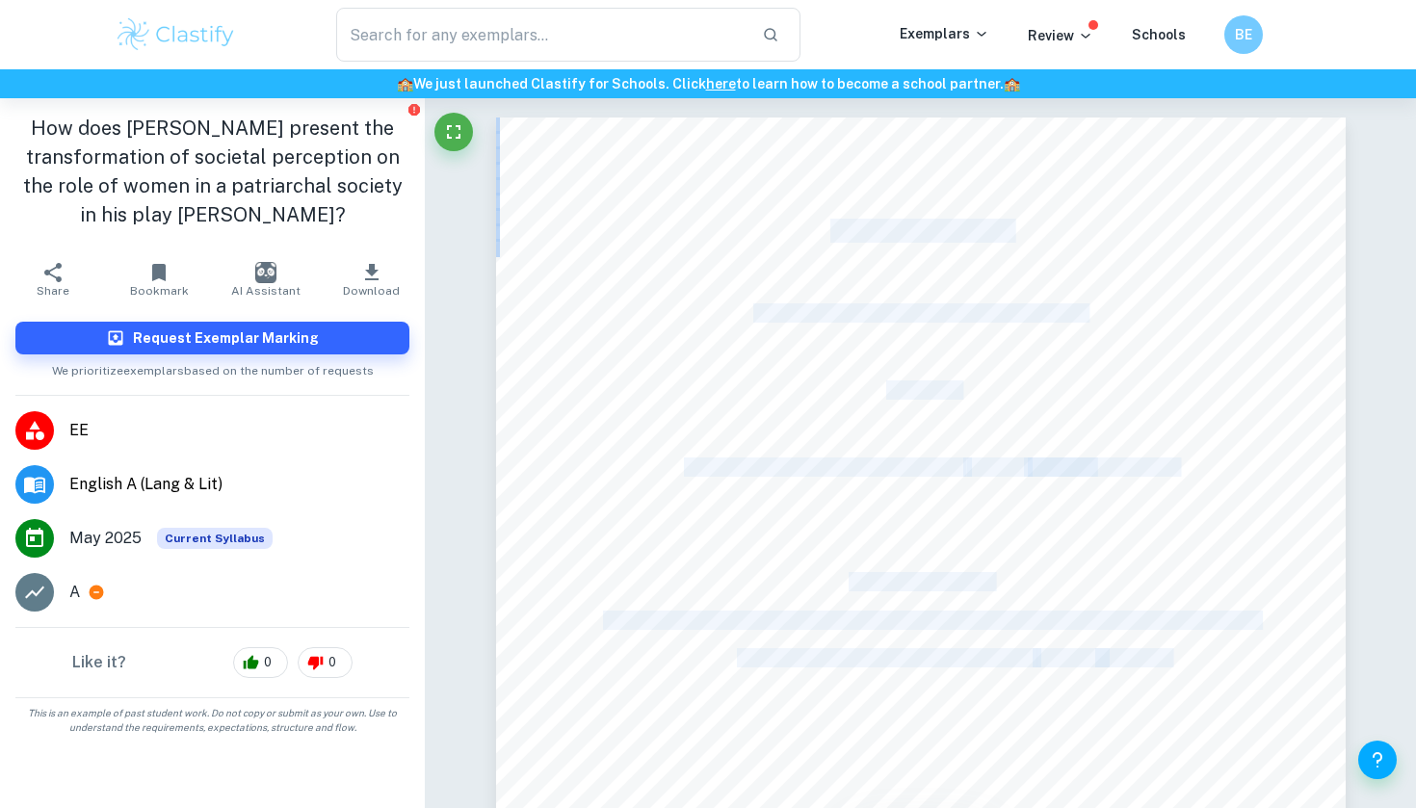
copy div "EXTENDED ESSAY ENGLISH A: LANGUAGE AND LITERATURE Category 1 Topic: The Portray…"
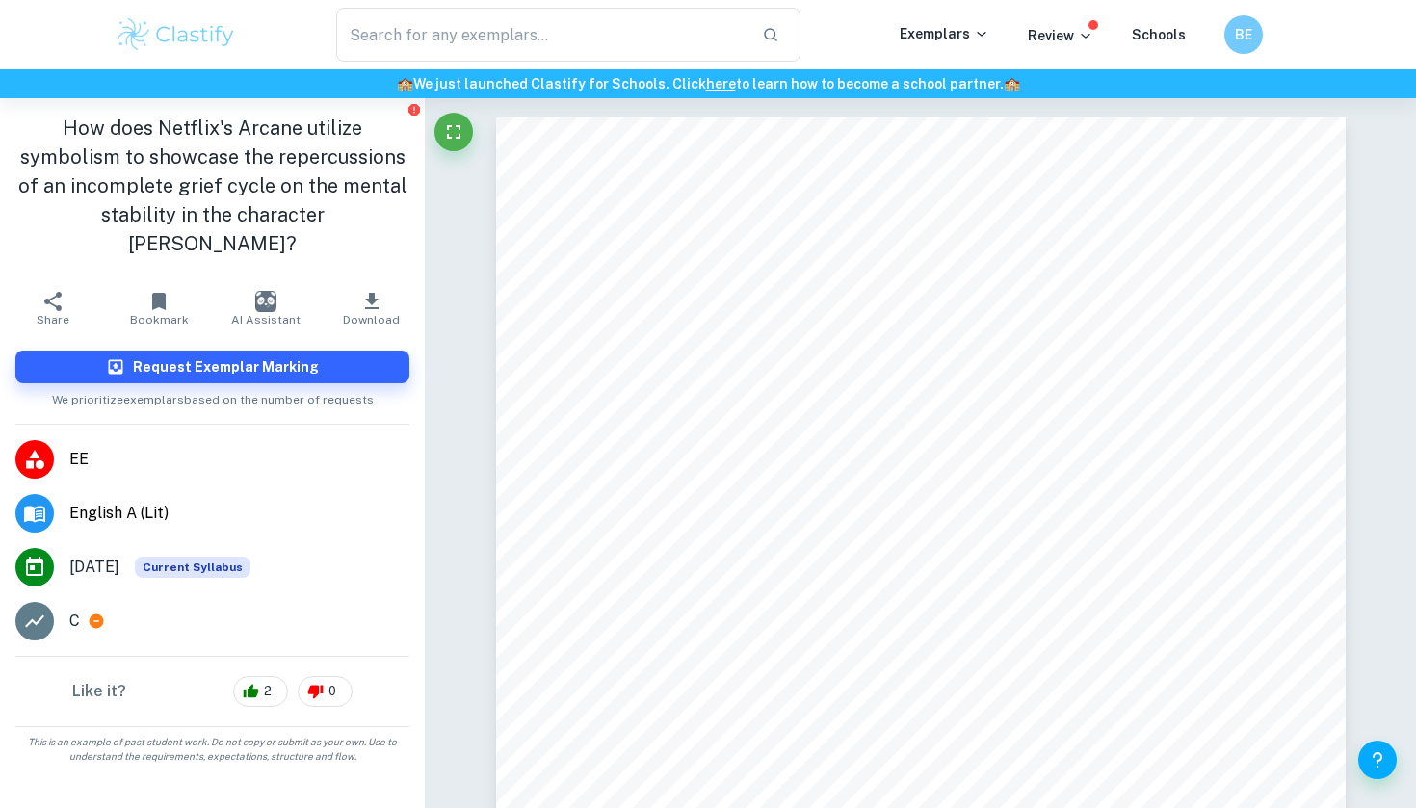
scroll to position [100, 0]
